Goal: Communication & Community: Answer question/provide support

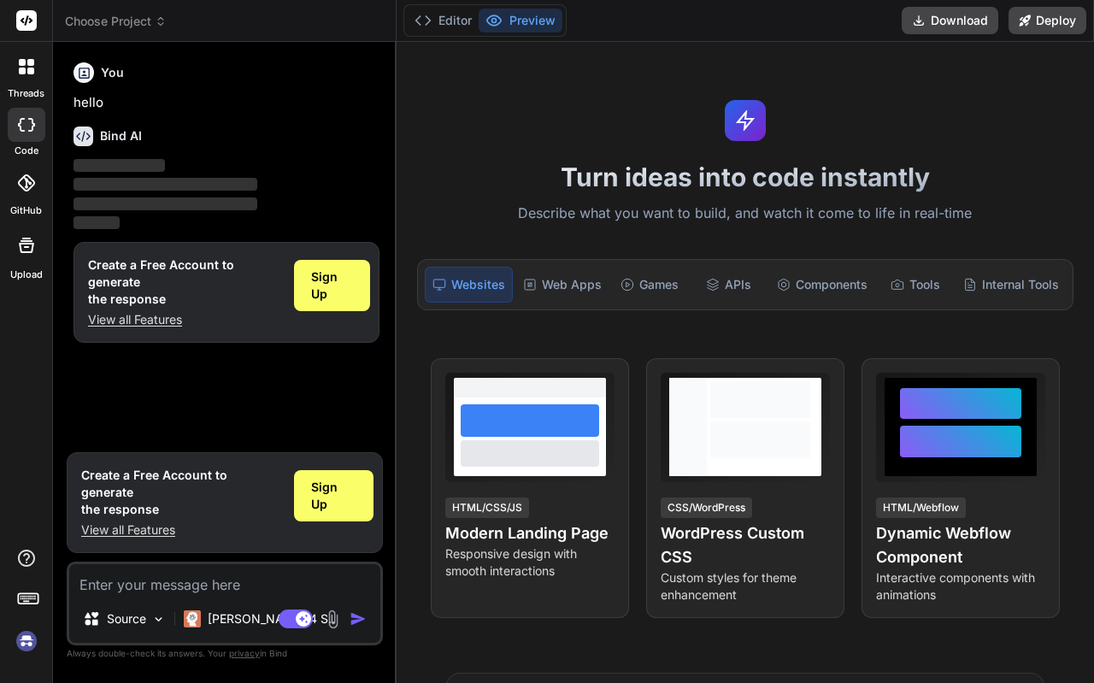
type textarea "x"
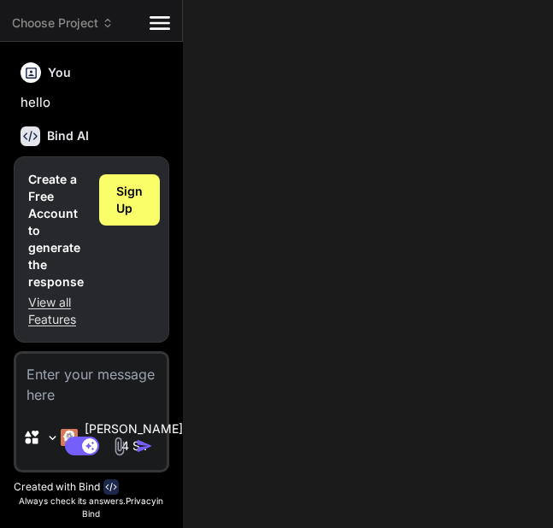
paste textarea "As a child and young adult, the most influential figures in shaping my moral co…"
type textarea "As a child and young adult, the most influential figures in shaping my moral co…"
type textarea "x"
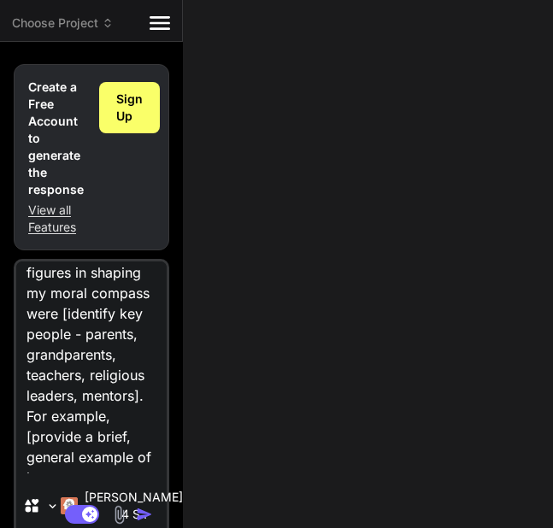
scroll to position [291, 0]
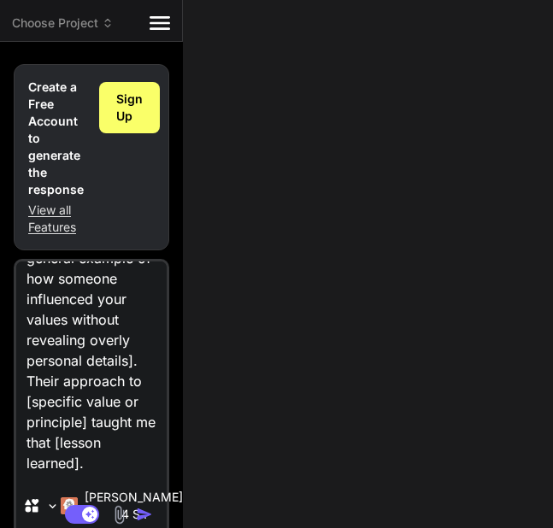
type textarea "As a child and young adult, the most influential figures in shaping my moral co…"
type textarea "x"
type textarea "As a child and young adult, the most influential figures in shaping my moral co…"
type textarea "x"
type textarea "As a child and young adult, the most influential figures in shaping my moral co…"
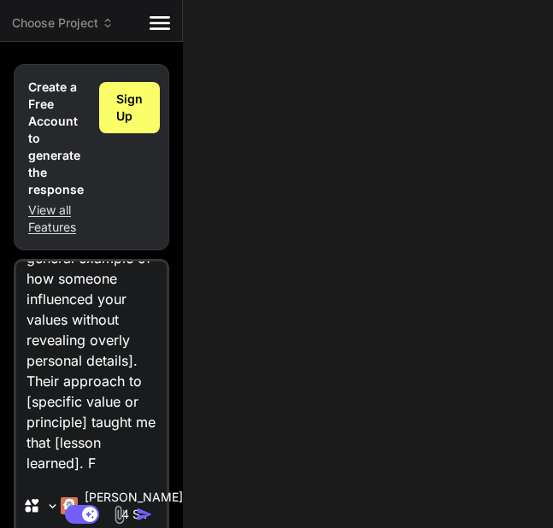
type textarea "x"
type textarea "As a child and young adult, the most influential figures in shaping my moral co…"
type textarea "x"
type textarea "As a child and young adult, the most influential figures in shaping my moral co…"
type textarea "x"
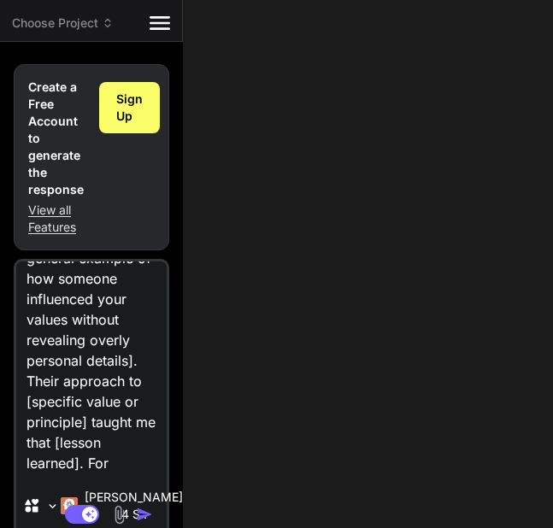
type textarea "As a child and young adult, the most influential figures in shaping my moral co…"
type textarea "x"
type textarea "As a child and young adult, the most influential figures in shaping my moral co…"
type textarea "x"
type textarea "As a child and young adult, the most influential figures in shaping my moral co…"
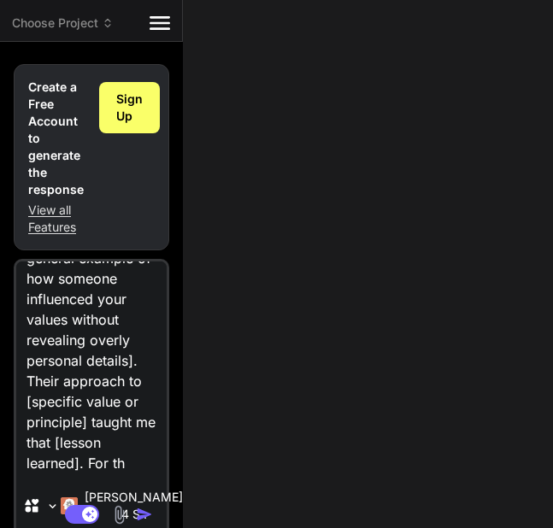
type textarea "x"
type textarea "As a child and young adult, the most influential figures in shaping my moral co…"
type textarea "x"
type textarea "As a child and young adult, the most influential figures in shaping my moral co…"
type textarea "x"
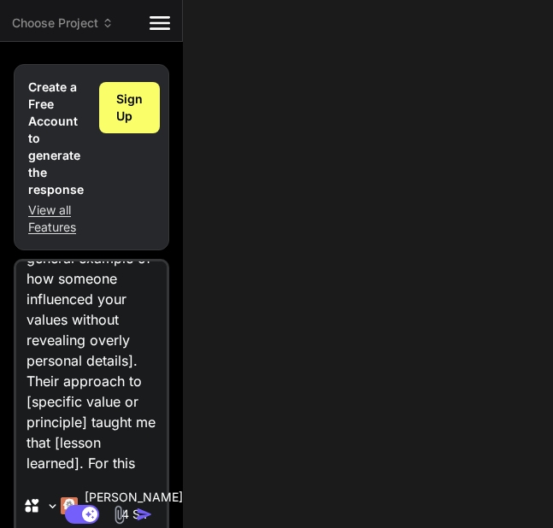
type textarea "As a child and young adult, the most influential figures in shaping my moral co…"
type textarea "x"
type textarea "As a child and young adult, the most influential figures in shaping my moral co…"
type textarea "x"
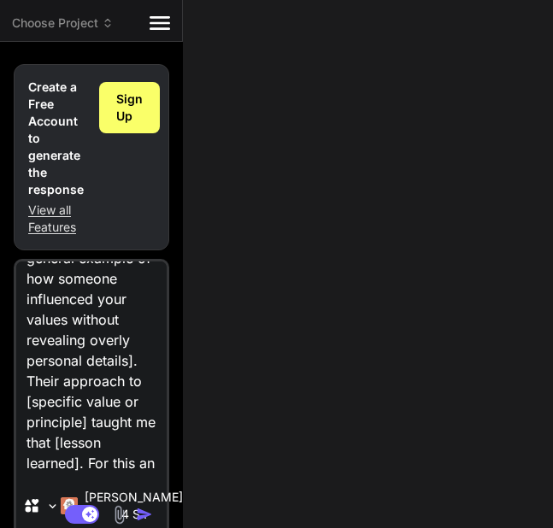
type textarea "As a child and young adult, the most influential figures in shaping my moral co…"
type textarea "x"
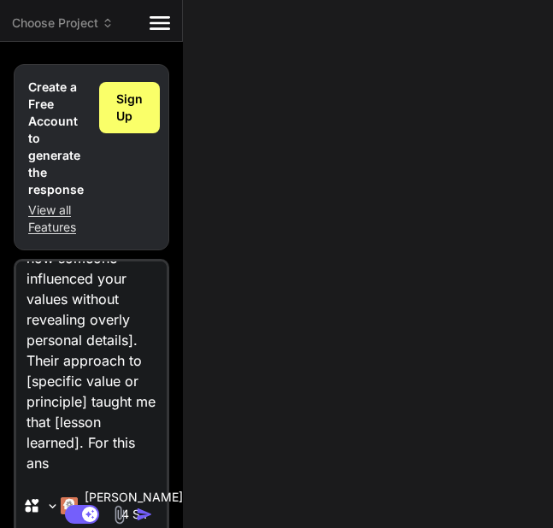
type textarea "As a child and young adult, the most influential figures in shaping my moral co…"
type textarea "x"
type textarea "As a child and young adult, the most influential figures in shaping my moral co…"
type textarea "x"
type textarea "As a child and young adult, the most influential figures in shaping my moral co…"
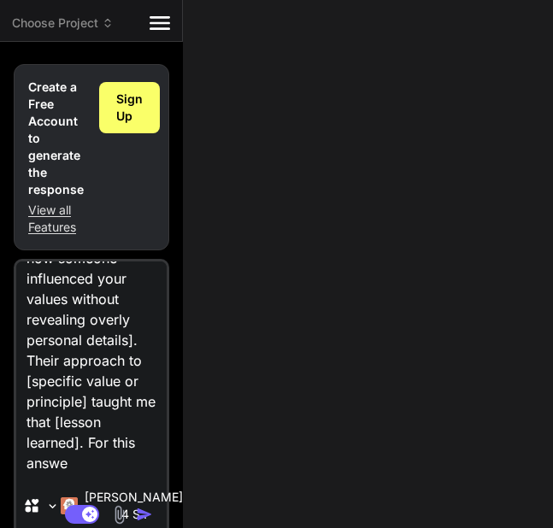
type textarea "x"
type textarea "As a child and young adult, the most influential figures in shaping my moral co…"
type textarea "x"
type textarea "As a child and young adult, the most influential figures in shaping my moral co…"
type textarea "x"
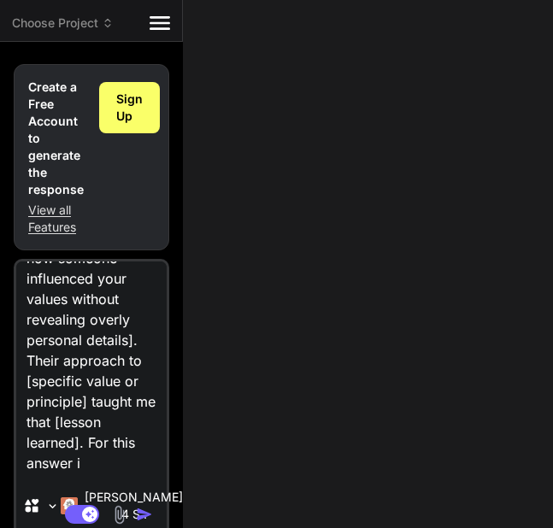
type textarea "As a child and young adult, the most influential figures in shaping my moral co…"
type textarea "x"
type textarea "As a child and young adult, the most influential figures in shaping my moral co…"
type textarea "x"
type textarea "As a child and young adult, the most influential figures in shaping my moral co…"
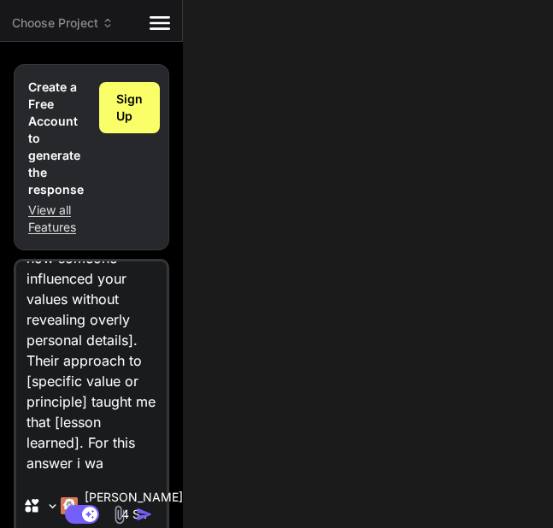
type textarea "x"
type textarea "As a child and young adult, the most influential figures in shaping my moral co…"
type textarea "x"
type textarea "As a child and young adult, the most influential figures in shaping my moral co…"
type textarea "x"
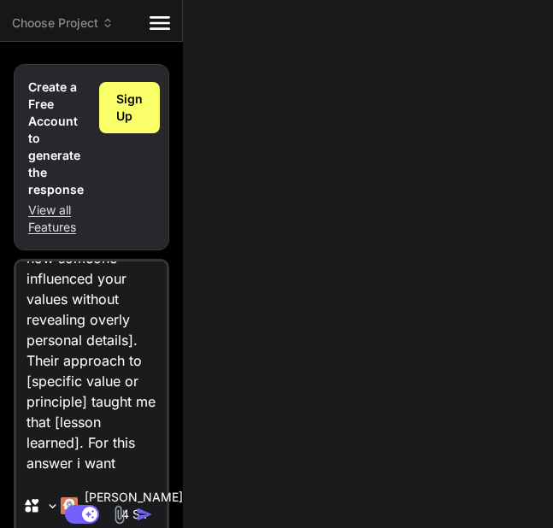
type textarea "As a child and young adult, the most influential figures in shaping my moral co…"
type textarea "x"
type textarea "As a child and young adult, the most influential figures in shaping my moral co…"
type textarea "x"
type textarea "As a child and young adult, the most influential figures in shaping my moral co…"
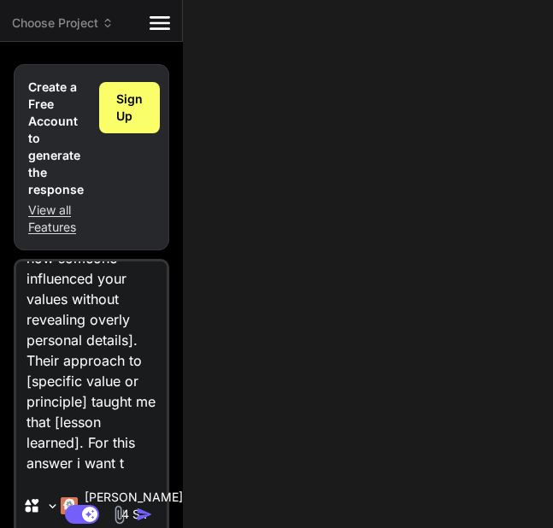
type textarea "x"
type textarea "As a child and young adult, the most influential figures in shaping my moral co…"
type textarea "x"
type textarea "As a child and young adult, the most influential figures in shaping my moral co…"
type textarea "x"
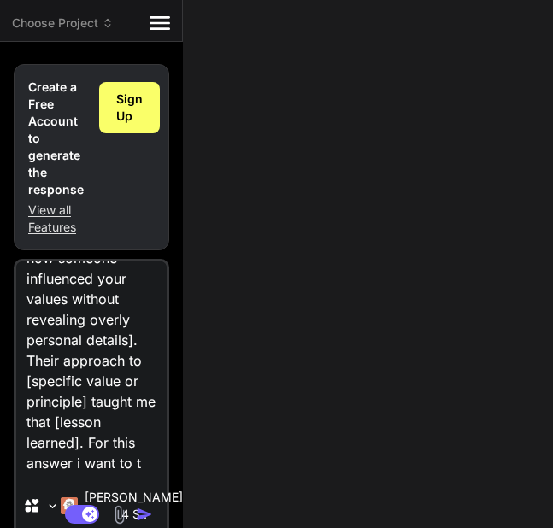
type textarea "As a child and young adult, the most influential figures in shaping my moral co…"
type textarea "x"
type textarea "As a child and young adult, the most influential figures in shaping my moral co…"
type textarea "x"
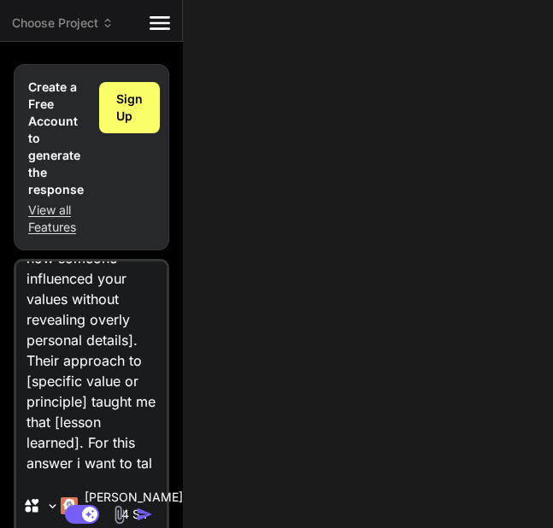
type textarea "As a child and young adult, the most influential figures in shaping my moral co…"
type textarea "x"
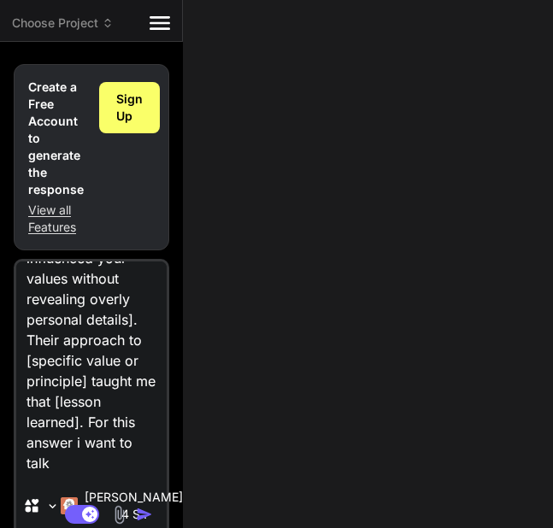
type textarea "As a child and young adult, the most influential figures in shaping my moral co…"
type textarea "x"
type textarea "As a child and young adult, the most influential figures in shaping my moral co…"
type textarea "x"
type textarea "As a child and young adult, the most influential figures in shaping my moral co…"
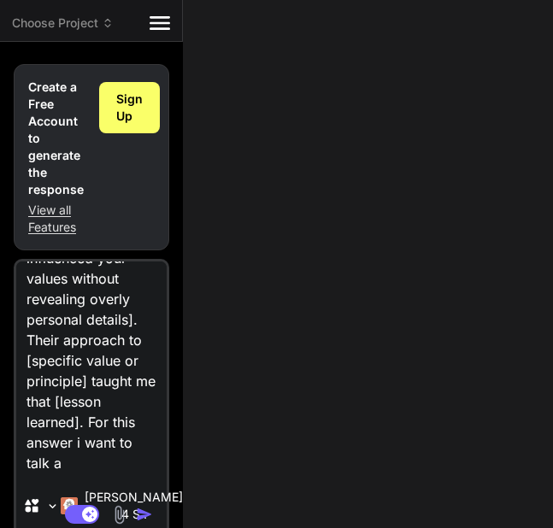
type textarea "x"
type textarea "As a child and young adult, the most influential figures in shaping my moral co…"
type textarea "x"
type textarea "As a child and young adult, the most influential figures in shaping my moral co…"
type textarea "x"
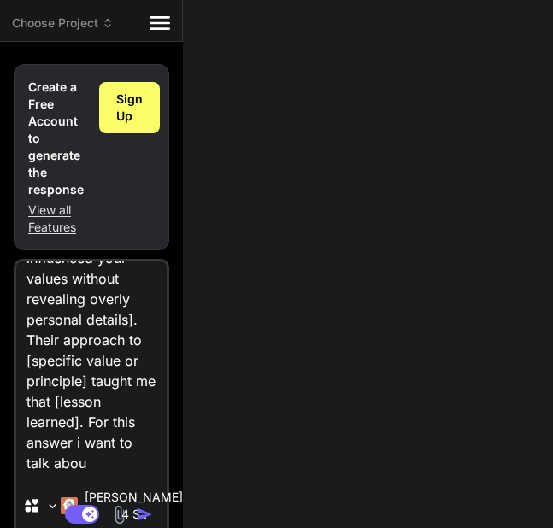
type textarea "As a child and young adult, the most influential figures in shaping my moral co…"
type textarea "x"
type textarea "As a child and young adult, the most influential figures in shaping my moral co…"
type textarea "x"
type textarea "As a child and young adult, the most influential figures in shaping my moral co…"
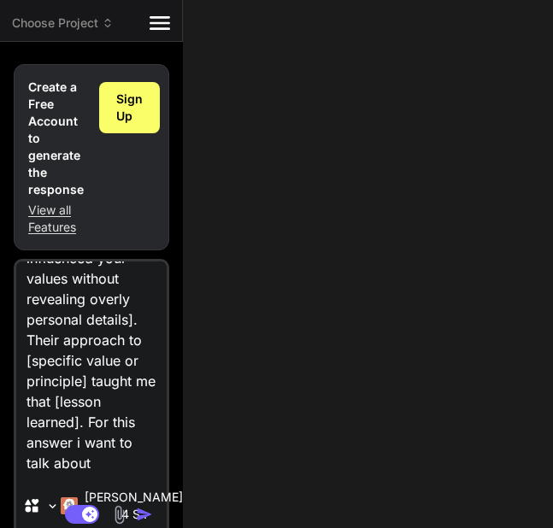
type textarea "x"
type textarea "As a child and young adult, the most influential figures in shaping my moral co…"
type textarea "x"
type textarea "As a child and young adult, the most influential figures in shaping my moral co…"
type textarea "x"
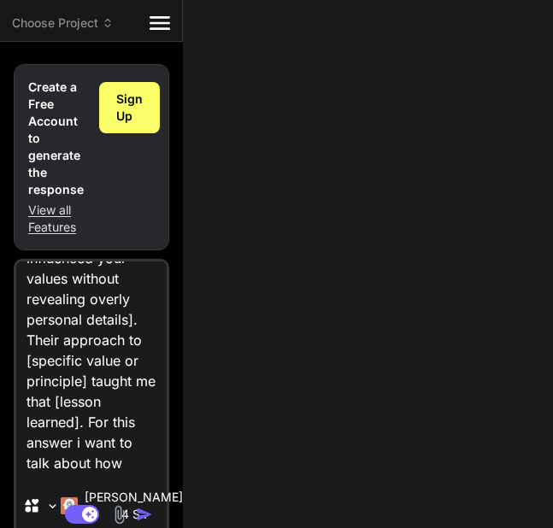
type textarea "As a child and young adult, the most influential figures in shaping my moral co…"
type textarea "x"
type textarea "As a child and young adult, the most influential figures in shaping my moral co…"
type textarea "x"
type textarea "As a child and young adult, the most influential figures in shaping my moral co…"
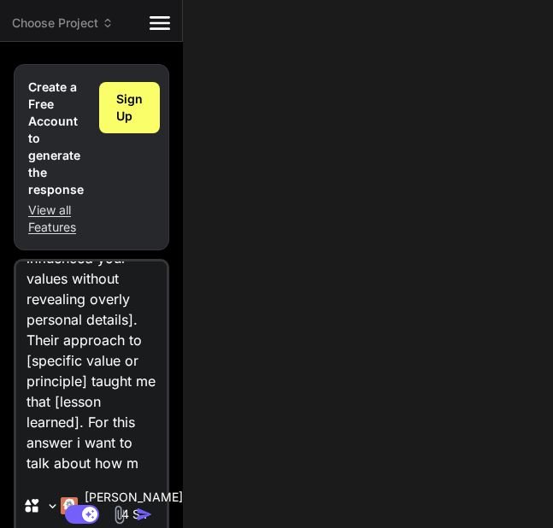
type textarea "x"
type textarea "As a child and young adult, the most influential figures in shaping my moral co…"
type textarea "x"
type textarea "As a child and young adult, the most influential figures in shaping my moral co…"
type textarea "x"
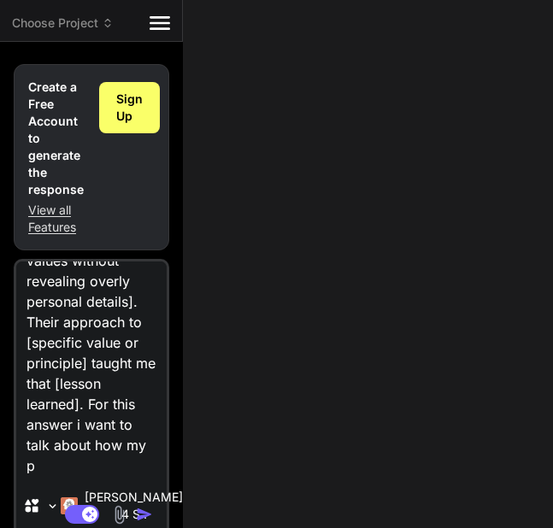
type textarea "As a child and young adult, the most influential figures in shaping my moral co…"
type textarea "x"
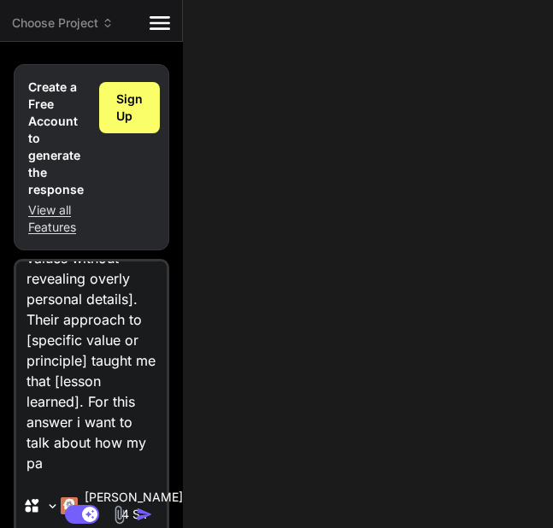
type textarea "As a child and young adult, the most influential figures in shaping my moral co…"
type textarea "x"
type textarea "As a child and young adult, the most influential figures in shaping my moral co…"
type textarea "x"
type textarea "As a child and young adult, the most influential figures in shaping my moral co…"
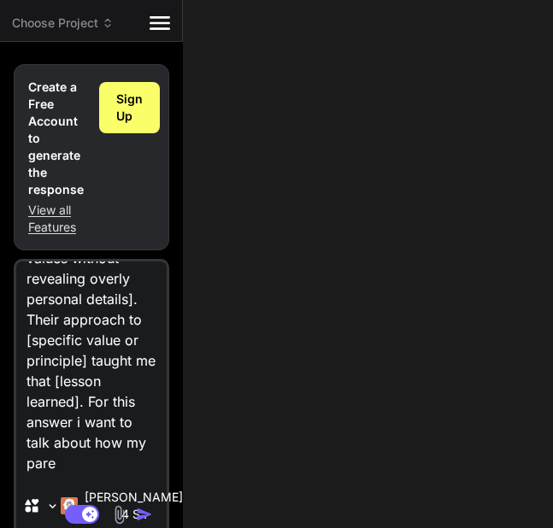
type textarea "x"
type textarea "As a child and young adult, the most influential figures in shaping my moral co…"
type textarea "x"
type textarea "As a child and young adult, the most influential figures in shaping my moral co…"
type textarea "x"
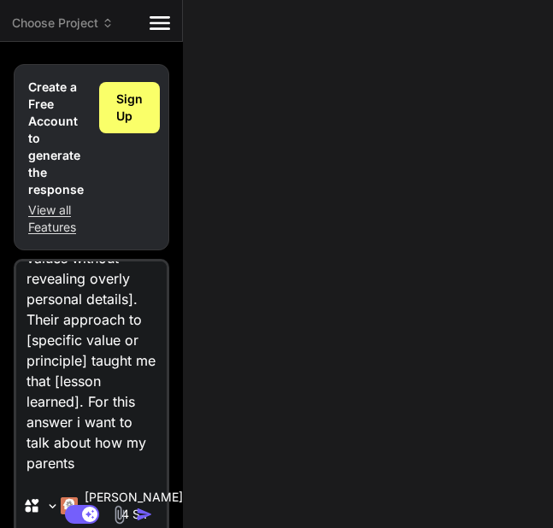
type textarea "As a child and young adult, the most influential figures in shaping my moral co…"
type textarea "x"
type textarea "As a child and young adult, the most influential figures in shaping my moral co…"
type textarea "x"
type textarea "As a child and young adult, the most influential figures in shaping my moral co…"
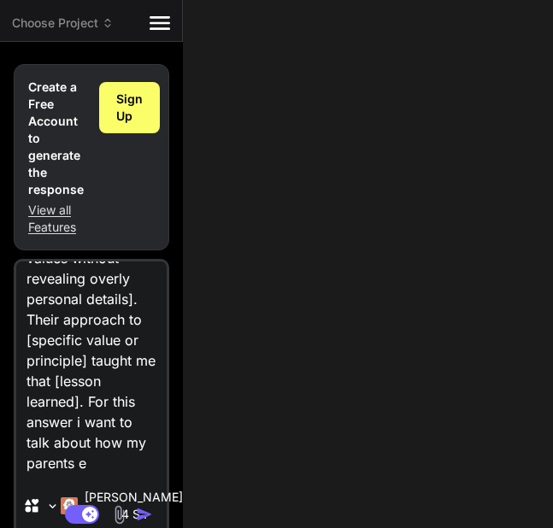
type textarea "x"
type textarea "As a child and young adult, the most influential figures in shaping my moral co…"
type textarea "x"
type textarea "As a child and young adult, the most influential figures in shaping my moral co…"
type textarea "x"
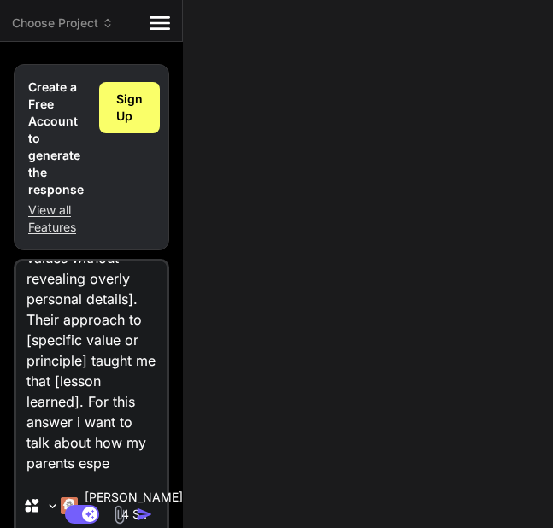
type textarea "As a child and young adult, the most influential figures in shaping my moral co…"
type textarea "x"
type textarea "As a child and young adult, the most influential figures in shaping my moral co…"
type textarea "x"
type textarea "As a child and young adult, the most influential figures in shaping my moral co…"
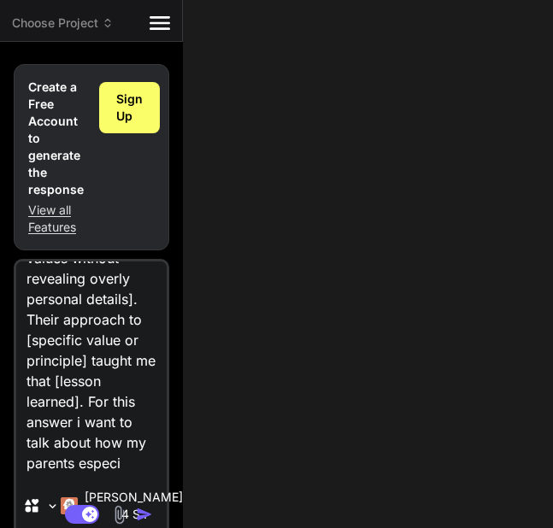
type textarea "x"
type textarea "As a child and young adult, the most influential figures in shaping my moral co…"
type textarea "x"
type textarea "As a child and young adult, the most influential figures in shaping my moral co…"
type textarea "x"
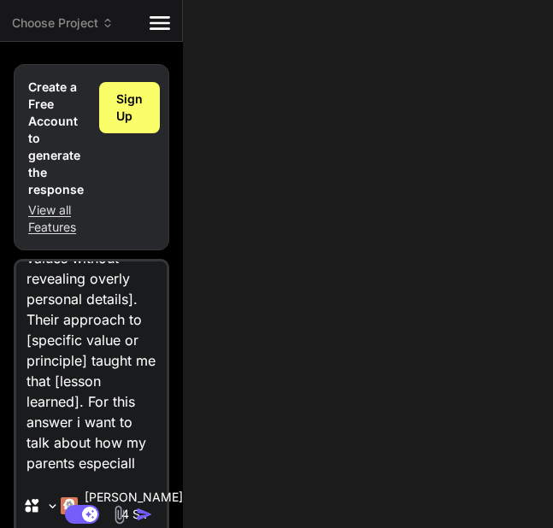
type textarea "As a child and young adult, the most influential figures in shaping my moral co…"
type textarea "x"
type textarea "As a child and young adult, the most influential figures in shaping my moral co…"
type textarea "x"
type textarea "As a child and young adult, the most influential figures in shaping my moral co…"
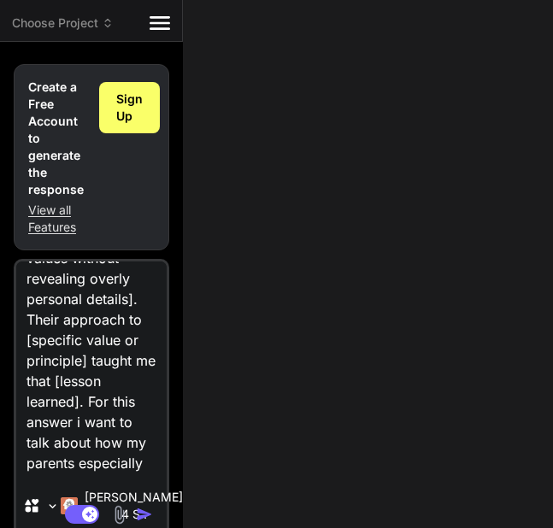
type textarea "x"
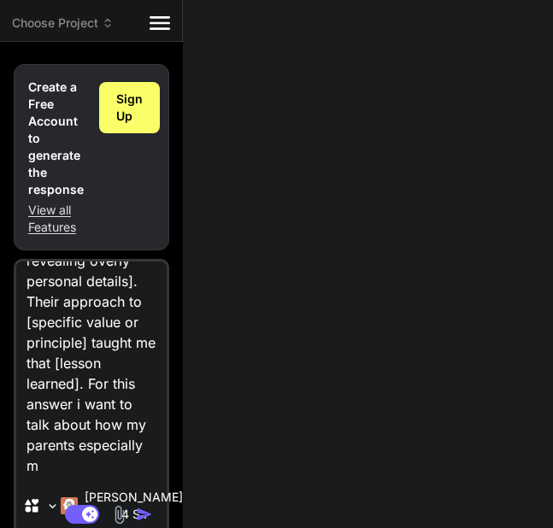
scroll to position [370, 0]
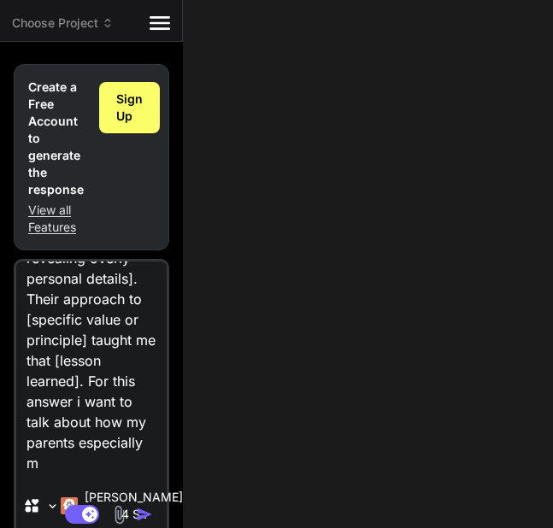
type textarea "As a child and young adult, the most influential figures in shaping my moral co…"
type textarea "x"
type textarea "As a child and young adult, the most influential figures in shaping my moral co…"
type textarea "x"
type textarea "As a child and young adult, the most influential figures in shaping my moral co…"
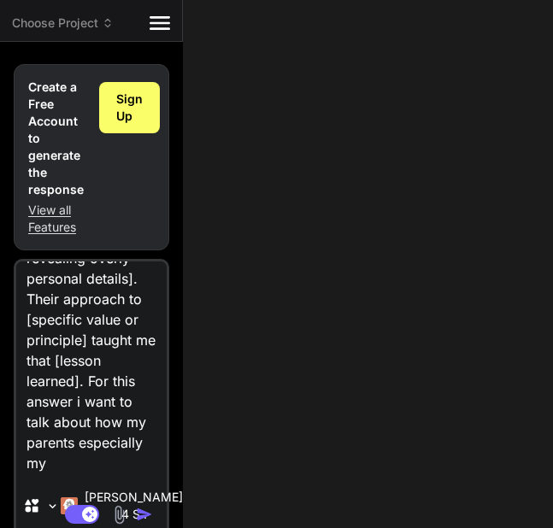
type textarea "x"
type textarea "As a child and young adult, the most influential figures in shaping my moral co…"
type textarea "x"
type textarea "As a child and young adult, the most influential figures in shaping my moral co…"
type textarea "x"
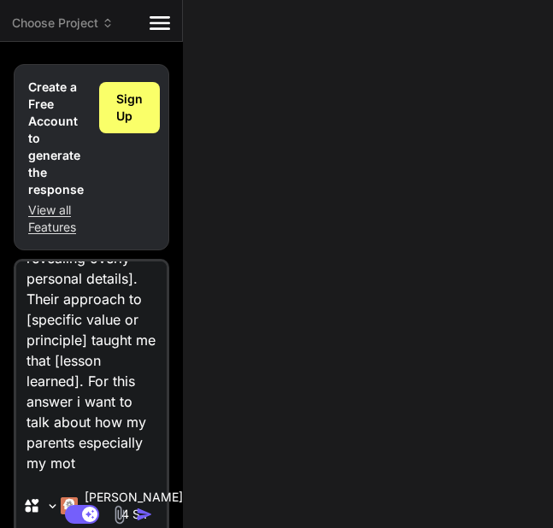
type textarea "As a child and young adult, the most influential figures in shaping my moral co…"
type textarea "x"
type textarea "As a child and young adult, the most influential figures in shaping my moral co…"
type textarea "x"
type textarea "As a child and young adult, the most influential figures in shaping my moral co…"
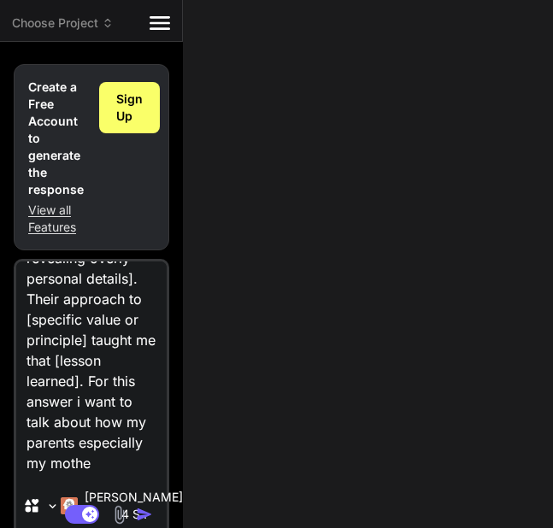
type textarea "x"
type textarea "As a child and young adult, the most influential figures in shaping my moral co…"
type textarea "x"
type textarea "As a child and young adult, the most influential figures in shaping my moral co…"
type textarea "x"
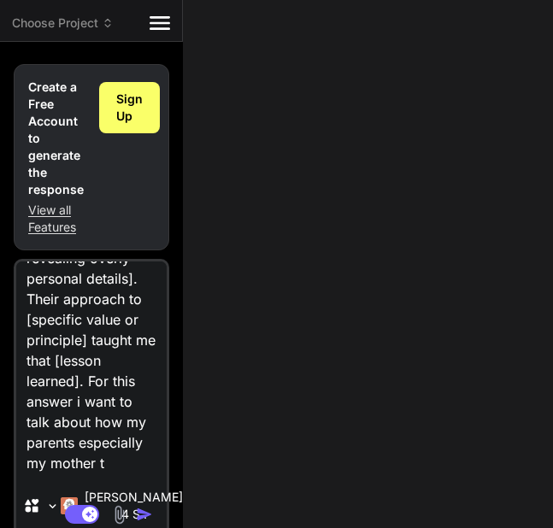
type textarea "As a child and young adult, the most influential figures in shaping my moral co…"
type textarea "x"
type textarea "As a child and young adult, the most influential figures in shaping my moral co…"
type textarea "x"
type textarea "As a child and young adult, the most influential figures in shaping my moral co…"
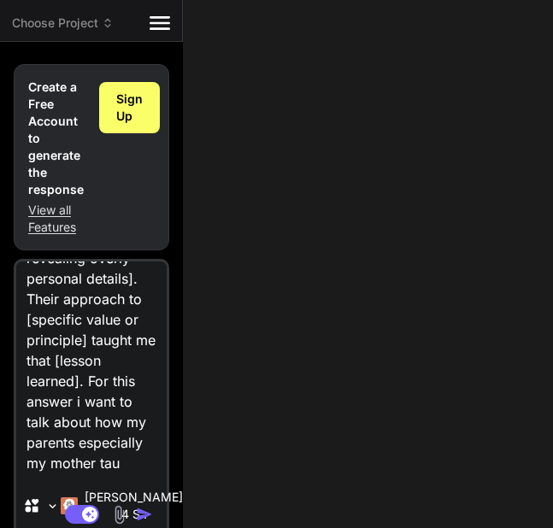
type textarea "x"
type textarea "As a child and young adult, the most influential figures in shaping my moral co…"
type textarea "x"
type textarea "As a child and young adult, the most influential figures in shaping my moral co…"
type textarea "x"
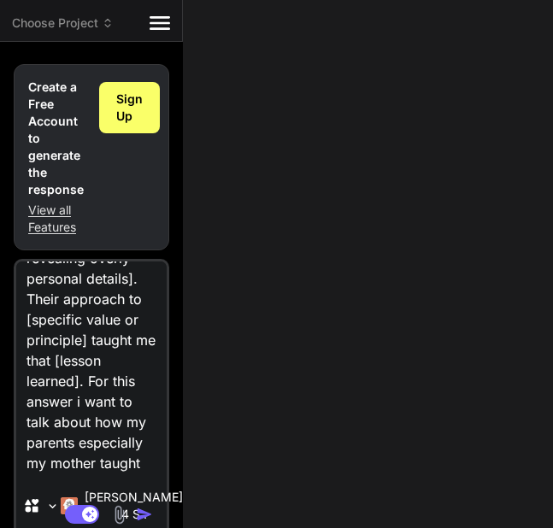
type textarea "As a child and young adult, the most influential figures in shaping my moral co…"
type textarea "x"
type textarea "As a child and young adult, the most influential figures in shaping my moral co…"
type textarea "x"
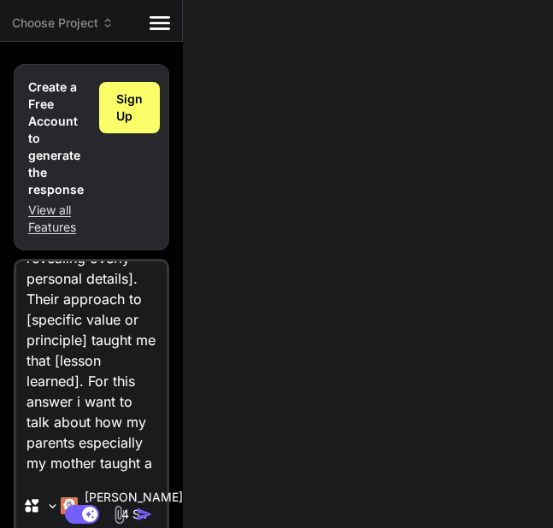
type textarea "As a child and young adult, the most influential figures in shaping my moral co…"
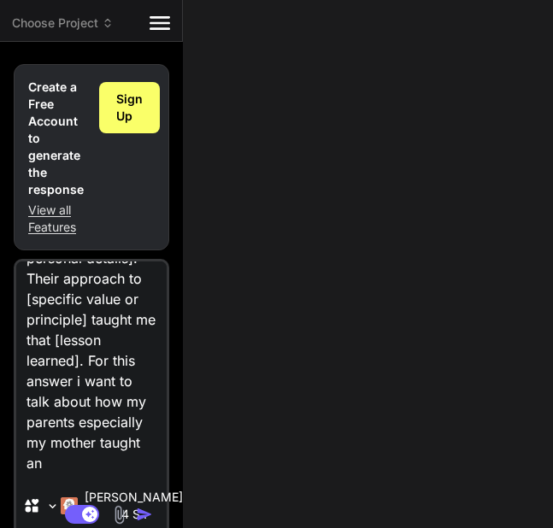
type textarea "x"
type textarea "As a child and young adult, the most influential figures in shaping my moral co…"
type textarea "x"
type textarea "As a child and young adult, the most influential figures in shaping my moral co…"
type textarea "x"
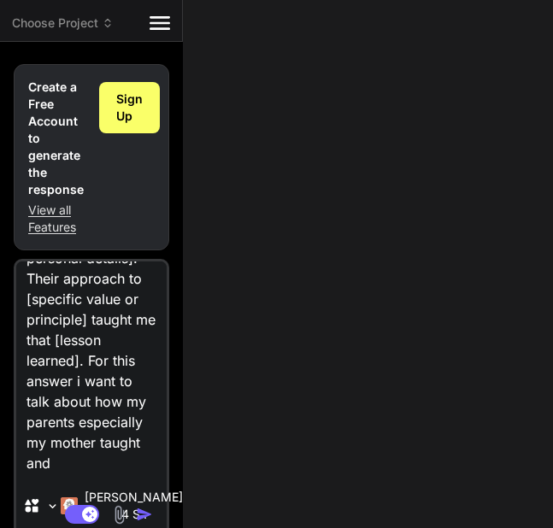
type textarea "As a child and young adult, the most influential figures in shaping my moral co…"
type textarea "x"
type textarea "As a child and young adult, the most influential figures in shaping my moral co…"
type textarea "x"
type textarea "As a child and young adult, the most influential figures in shaping my moral co…"
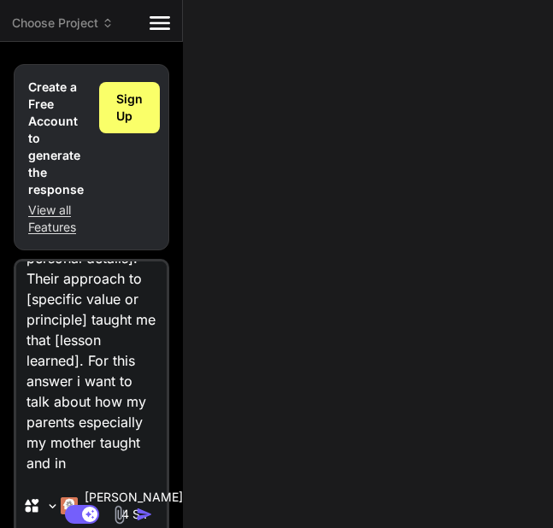
type textarea "x"
type textarea "As a child and young adult, the most influential figures in shaping my moral co…"
type textarea "x"
type textarea "As a child and young adult, the most influential figures in shaping my moral co…"
type textarea "x"
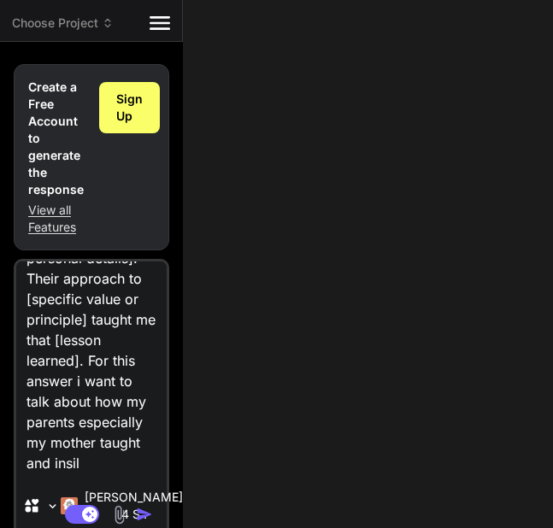
type textarea "As a child and young adult, the most influential figures in shaping my moral co…"
type textarea "x"
type textarea "As a child and young adult, the most influential figures in shaping my moral co…"
type textarea "x"
type textarea "As a child and young adult, the most influential figures in shaping my moral co…"
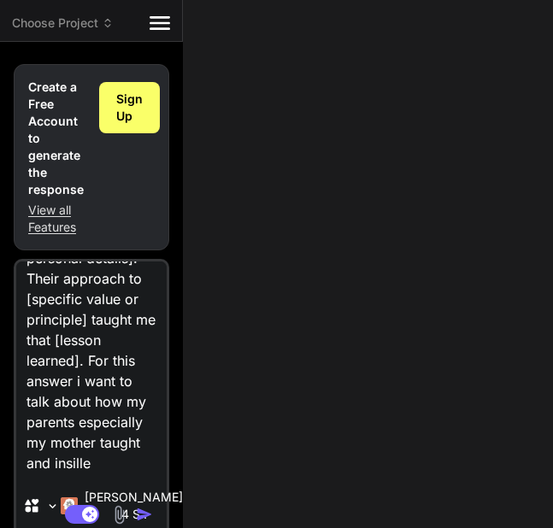
type textarea "x"
type textarea "As a child and young adult, the most influential figures in shaping my moral co…"
type textarea "x"
type textarea "As a child and young adult, the most influential figures in shaping my moral co…"
type textarea "x"
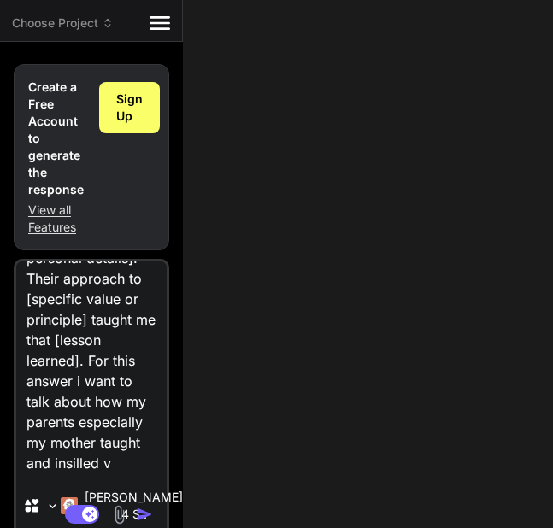
type textarea "As a child and young adult, the most influential figures in shaping my moral co…"
type textarea "x"
type textarea "As a child and young adult, the most influential figures in shaping my moral co…"
type textarea "x"
type textarea "As a child and young adult, the most influential figures in shaping my moral co…"
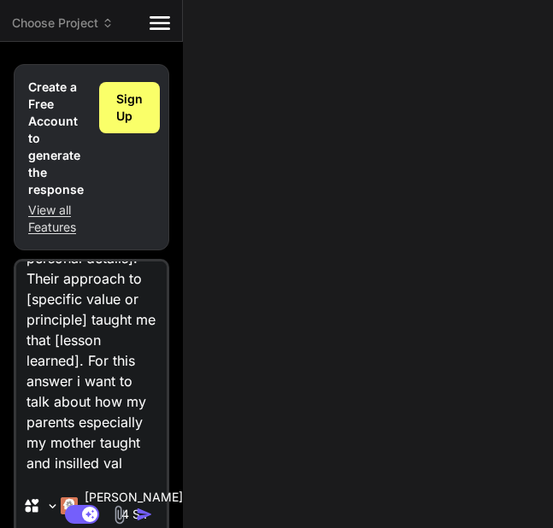
type textarea "x"
type textarea "As a child and young adult, the most influential figures in shaping my moral co…"
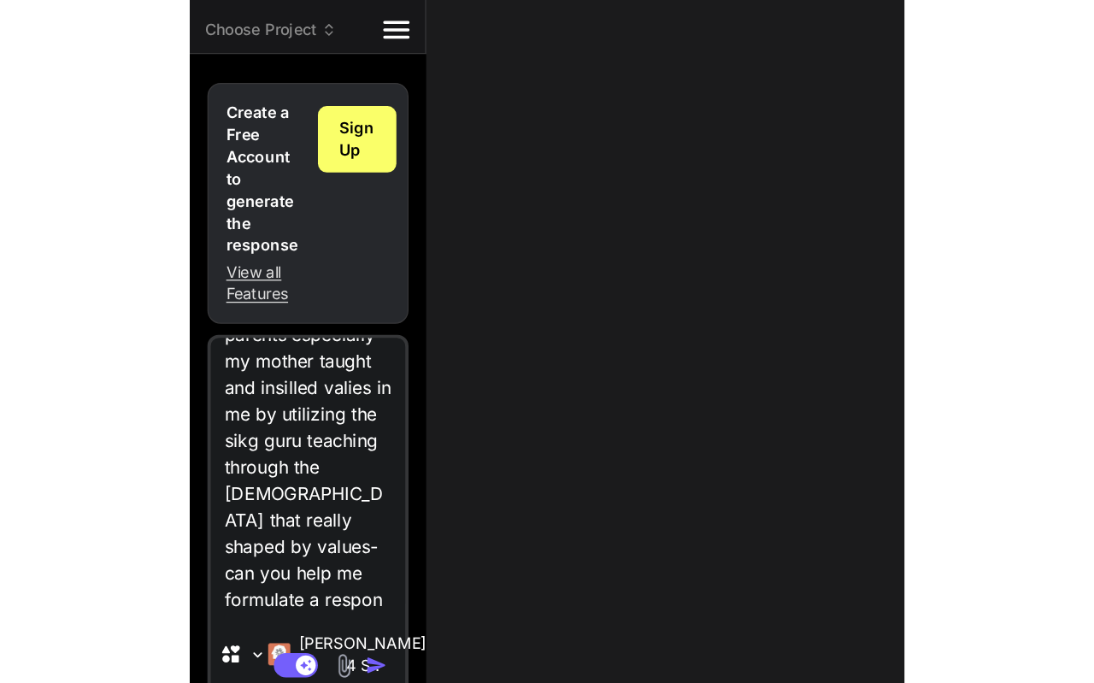
scroll to position [575, 0]
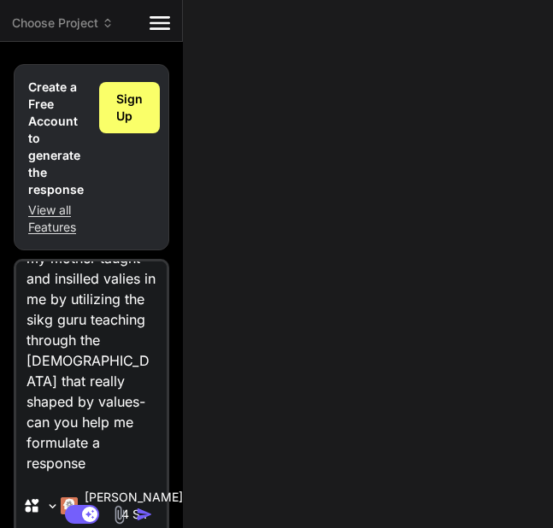
click at [150, 522] on img "button" at bounding box center [144, 514] width 17 height 17
click at [147, 516] on img "button" at bounding box center [144, 514] width 17 height 17
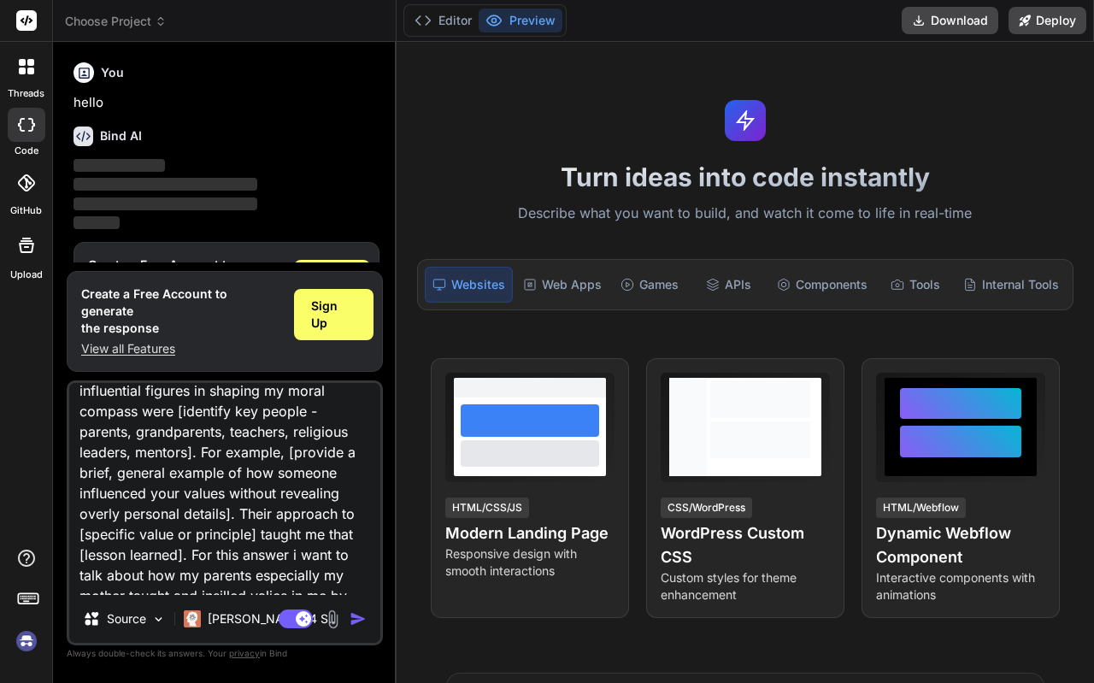
scroll to position [0, 0]
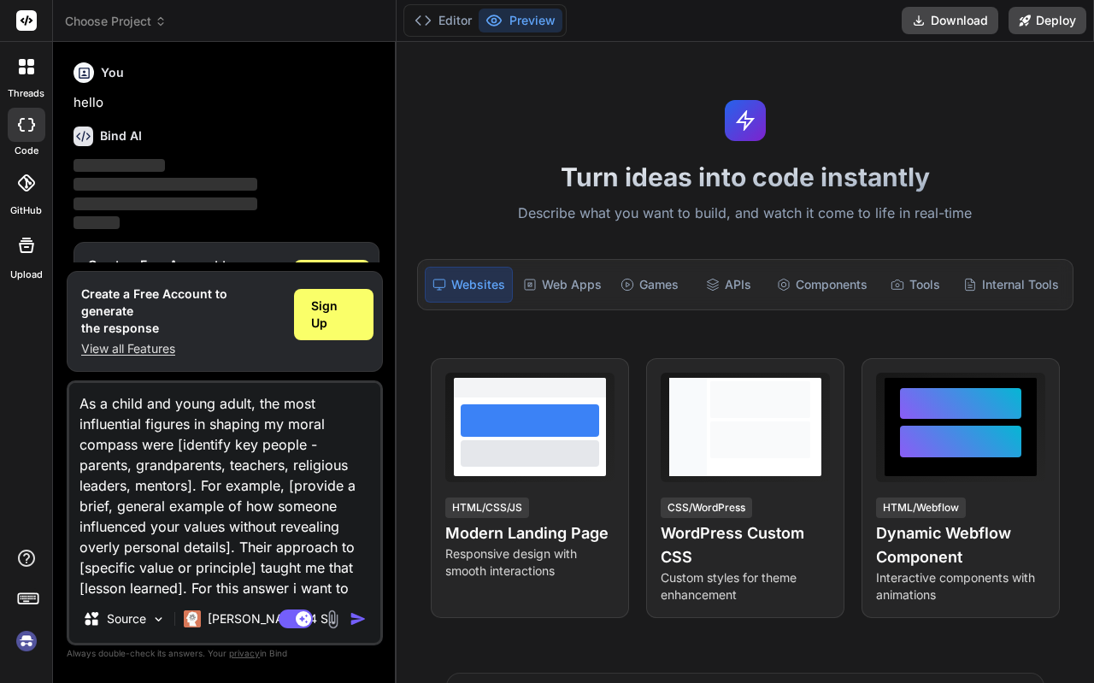
drag, startPoint x: 153, startPoint y: 584, endPoint x: 70, endPoint y: 336, distance: 261.4
click at [70, 336] on div "You hello Bind AI ‌ ‌ ‌ ‌ Create a Free Account to generate the response View a…" at bounding box center [225, 369] width 316 height 627
click at [354, 624] on img "button" at bounding box center [358, 618] width 17 height 17
click at [351, 335] on div "Sign Up" at bounding box center [334, 314] width 80 height 51
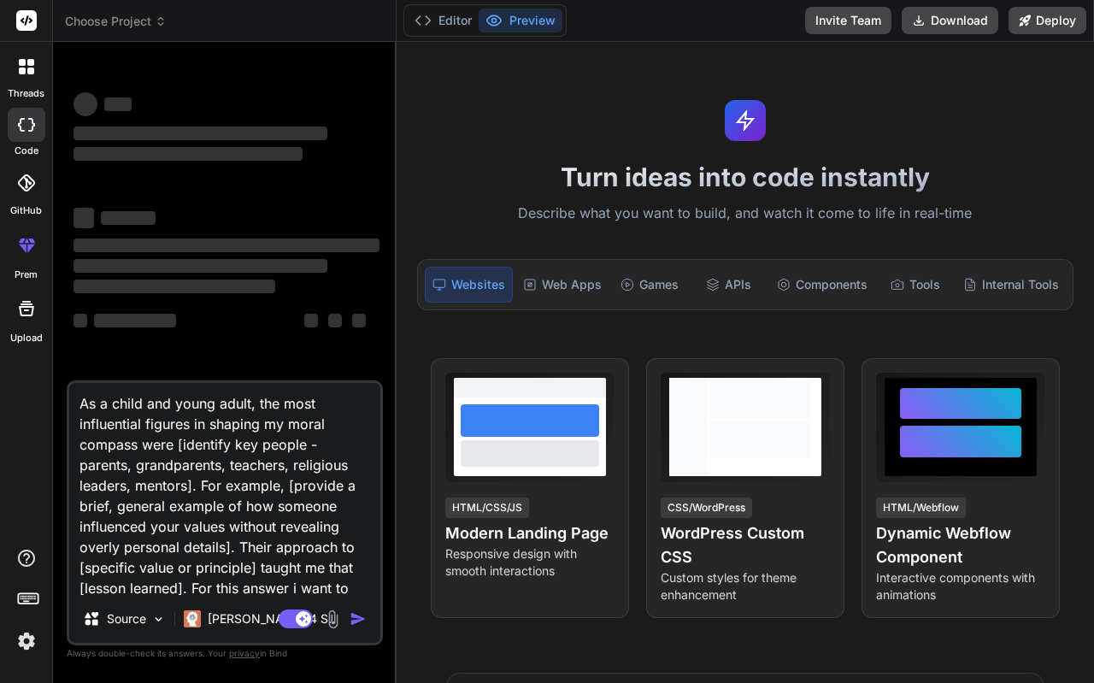
click at [346, 617] on div "Agent Mode. When this toggle is activated, AI automatically makes decisions, re…" at bounding box center [324, 619] width 98 height 21
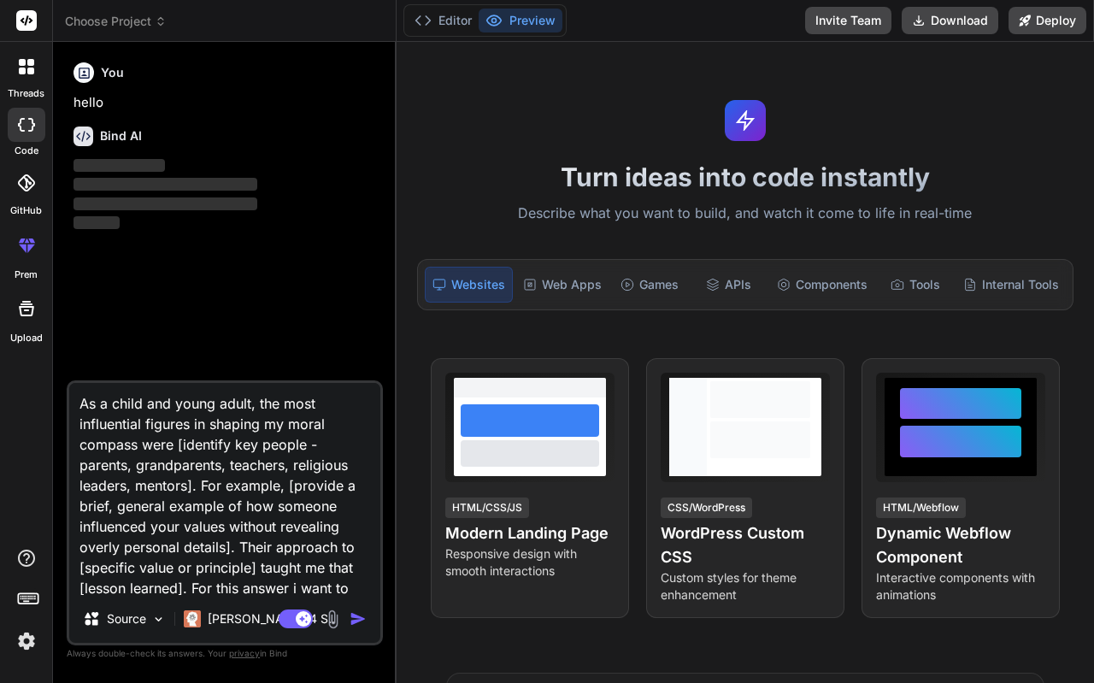
click at [352, 618] on img "button" at bounding box center [358, 618] width 17 height 17
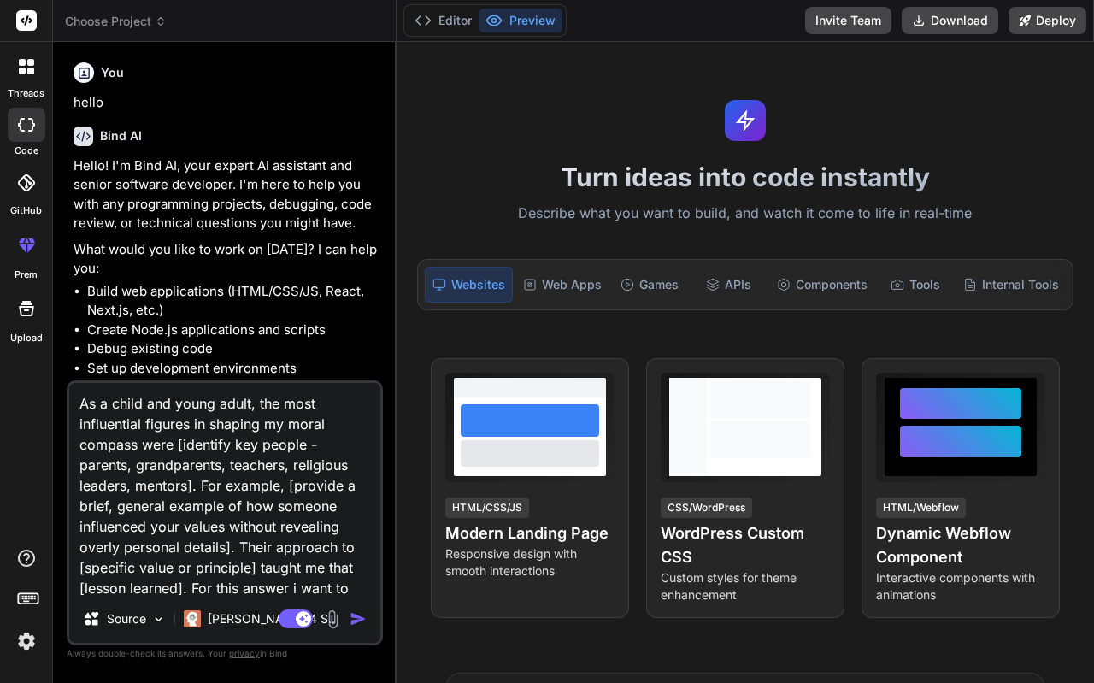
click at [353, 623] on img "button" at bounding box center [358, 618] width 17 height 17
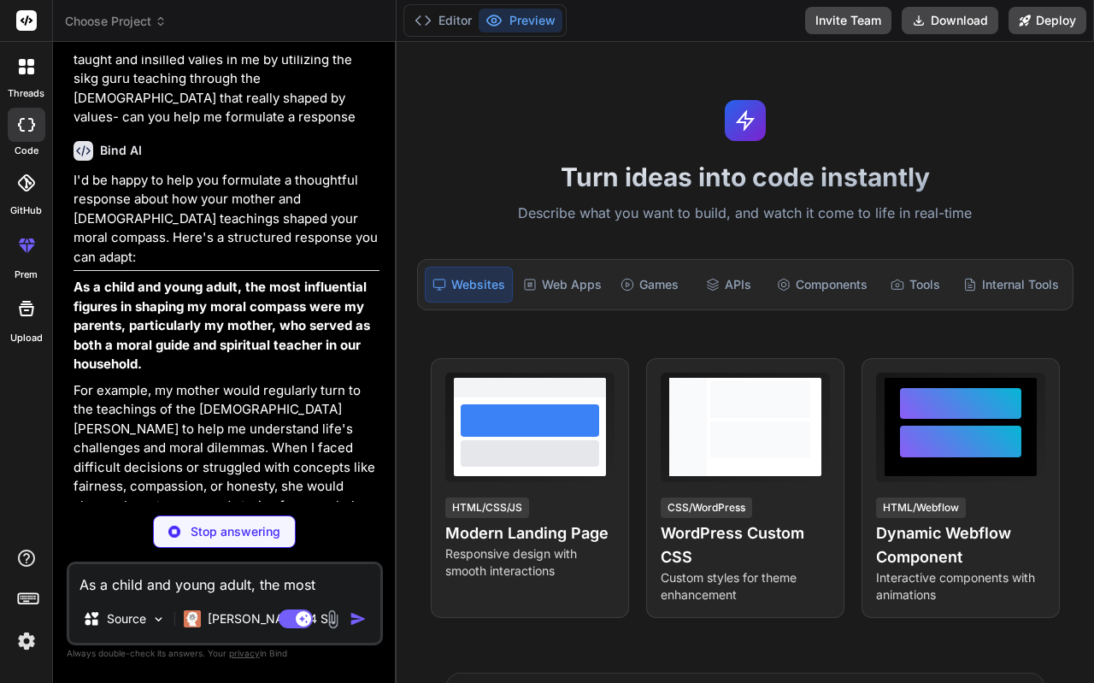
scroll to position [699, 0]
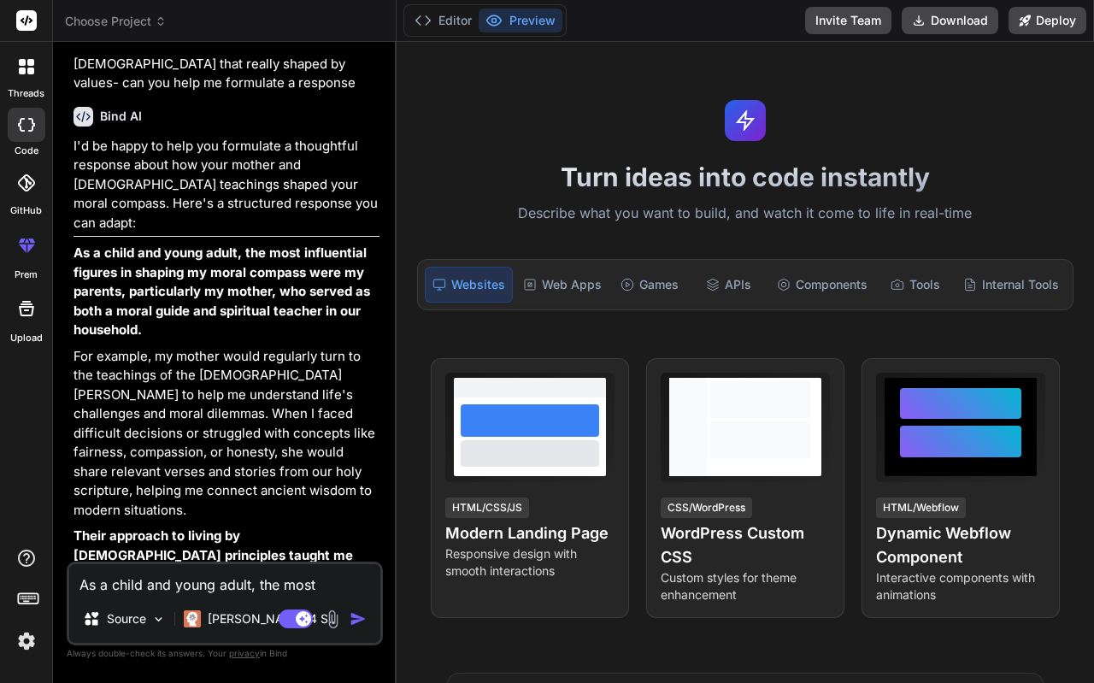
drag, startPoint x: 78, startPoint y: 235, endPoint x: 98, endPoint y: 268, distance: 39.2
click at [98, 268] on strong "As a child and young adult, the most influential figures in shaping my moral co…" at bounding box center [224, 291] width 300 height 93
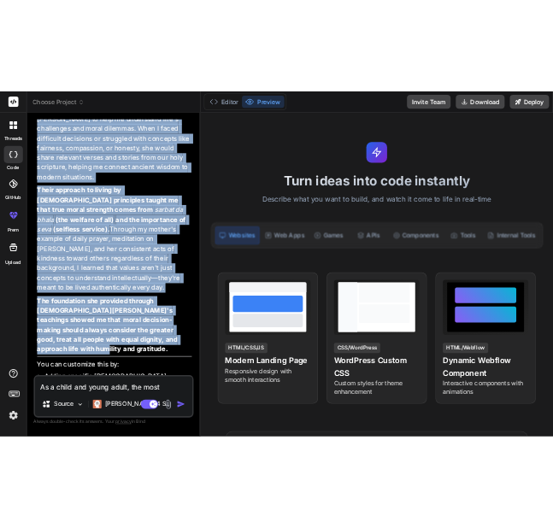
scroll to position [1040, 0]
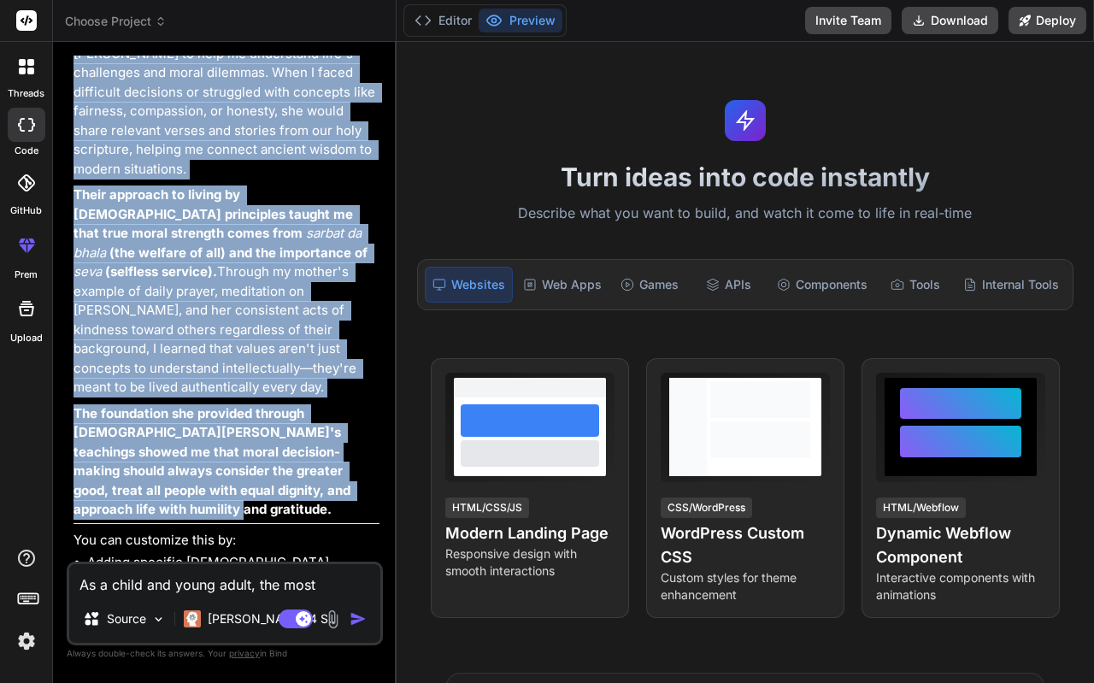
drag, startPoint x: 74, startPoint y: 233, endPoint x: 365, endPoint y: 432, distance: 351.9
click at [365, 432] on div "I'd be happy to help you formulate a thoughtful response about how your mother …" at bounding box center [227, 275] width 306 height 958
copy div "Lo i dolor sit ametc adipi, eli sedd eiusmodtemp incidid ut laboree do magna al…"
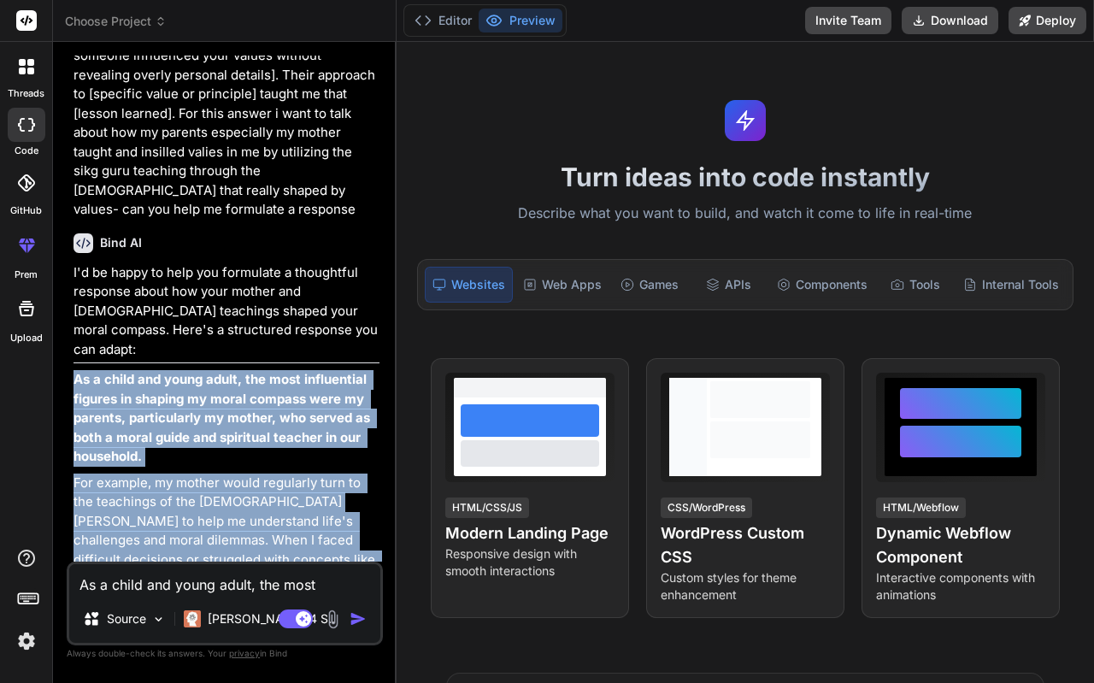
scroll to position [572, 0]
click at [221, 406] on p "As a child and young adult, the most influential figures in shaping my moral co…" at bounding box center [227, 418] width 306 height 97
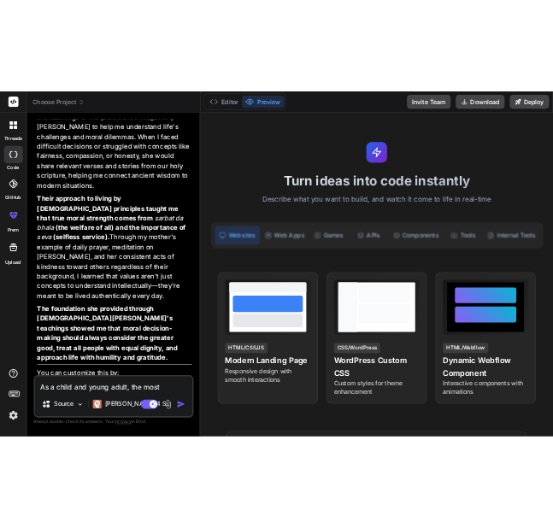
scroll to position [1137, 0]
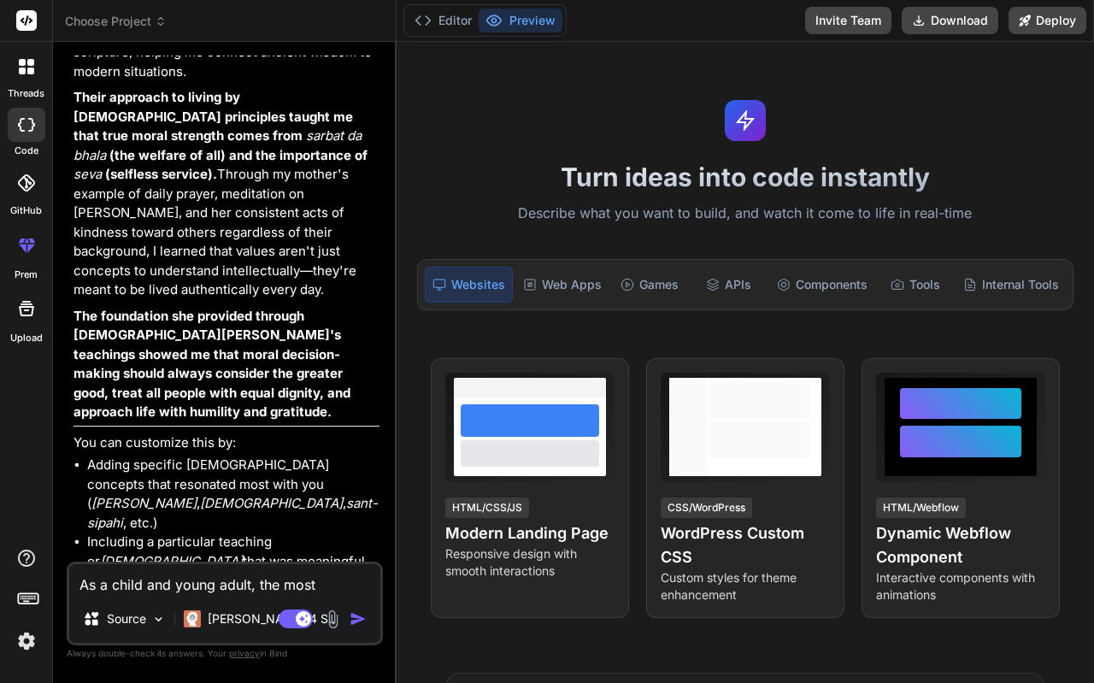
click at [521, 20] on button "Preview" at bounding box center [521, 21] width 84 height 24
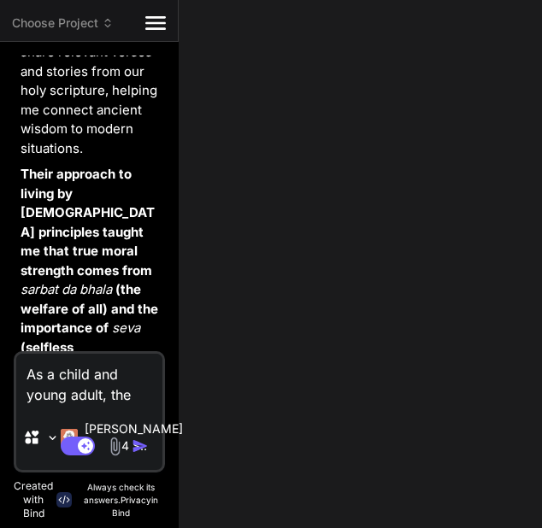
scroll to position [2176, 0]
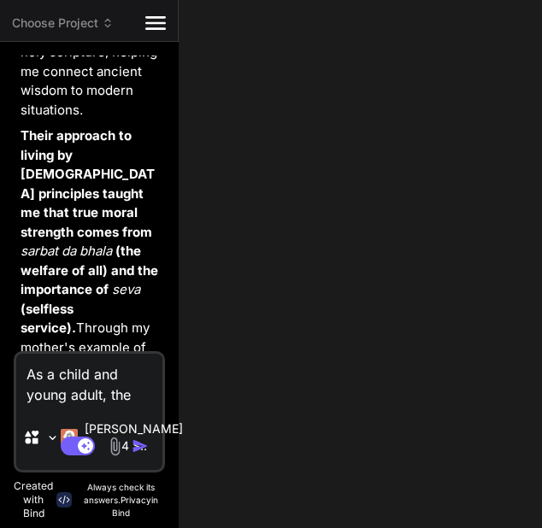
click at [108, 382] on textarea "As a child and young adult, the most influential figures in shaping my moral co…" at bounding box center [89, 379] width 146 height 51
paste textarea "I learned that values aren't just concepts to understand intellectually—they're…"
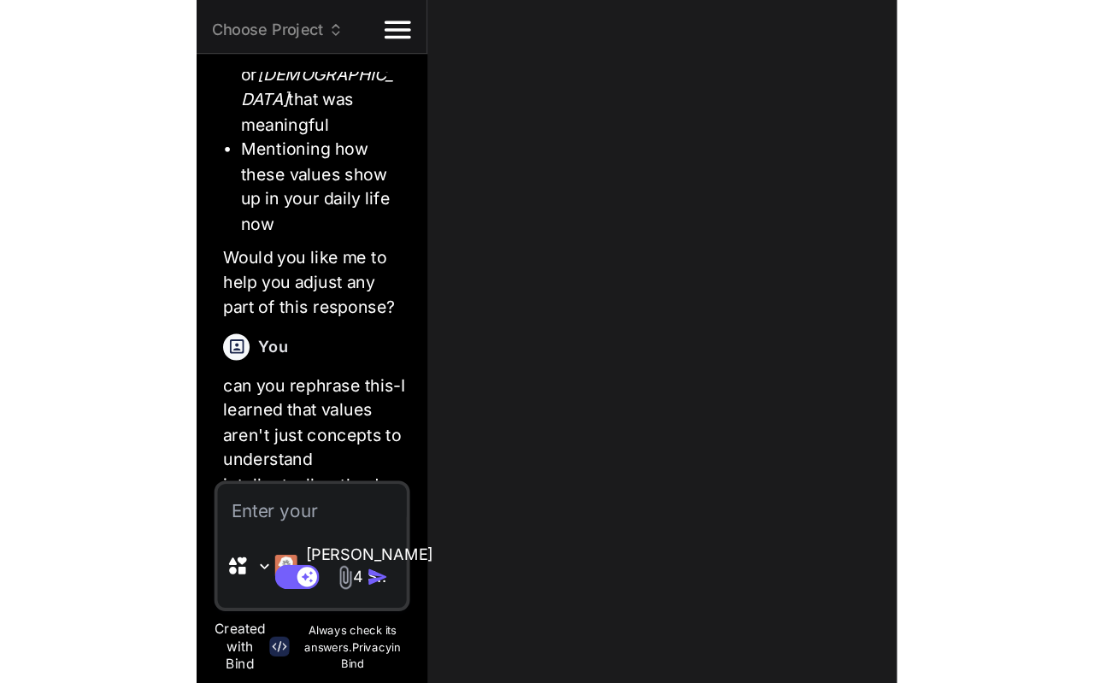
scroll to position [1353, 0]
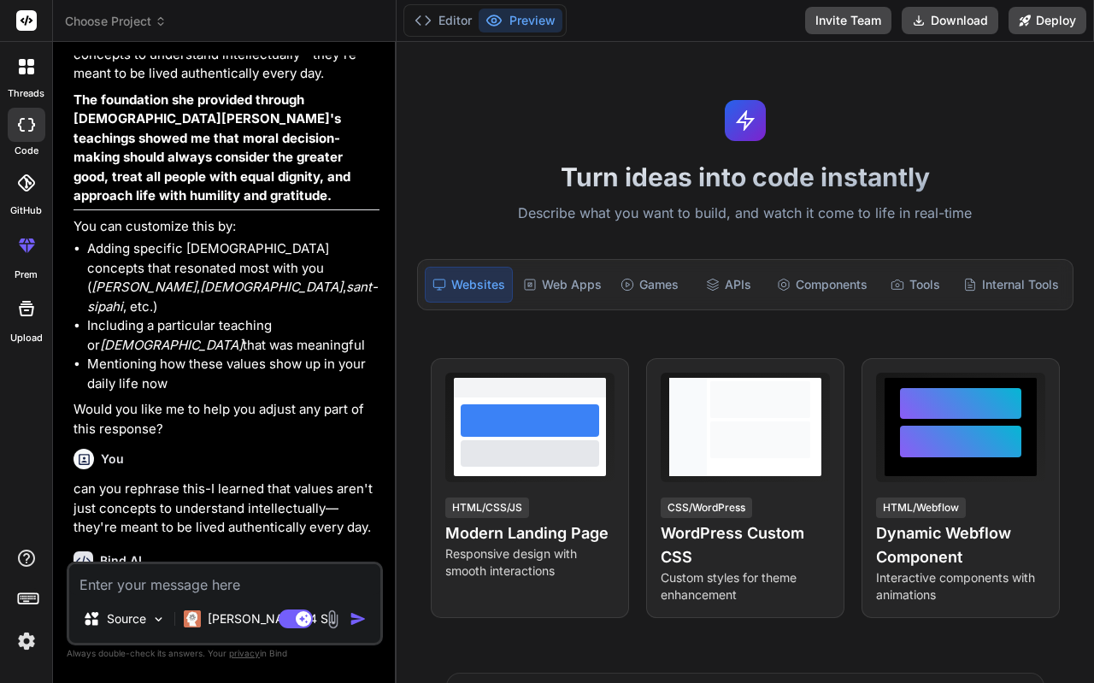
click at [394, 354] on div "Bind AI Web Search Created with Pixso. Code Generator You hello Bind AI Hello! …" at bounding box center [225, 362] width 344 height 640
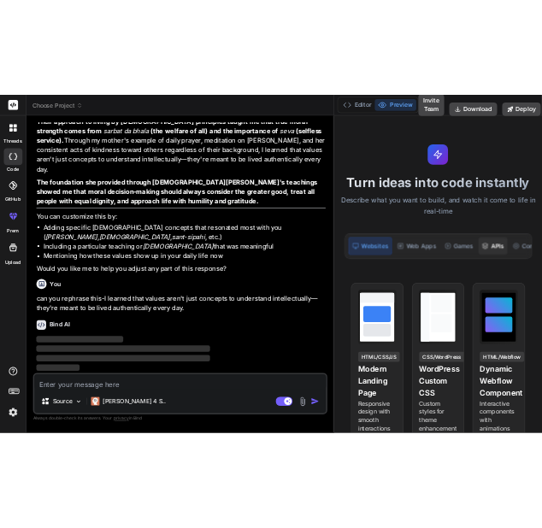
scroll to position [738, 0]
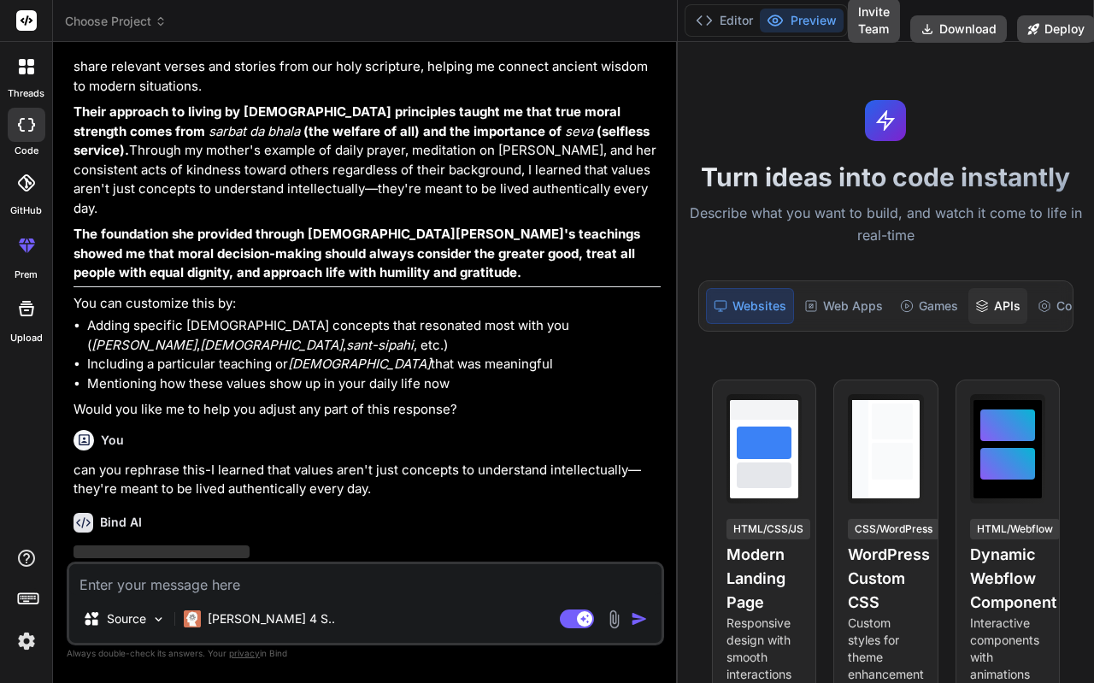
drag, startPoint x: 395, startPoint y: 354, endPoint x: 1017, endPoint y: 313, distance: 623.8
click at [1017, 313] on div "Choose Project Created with Pixso. Bind AI Web Search Created with Pixso. Code …" at bounding box center [573, 341] width 1041 height 683
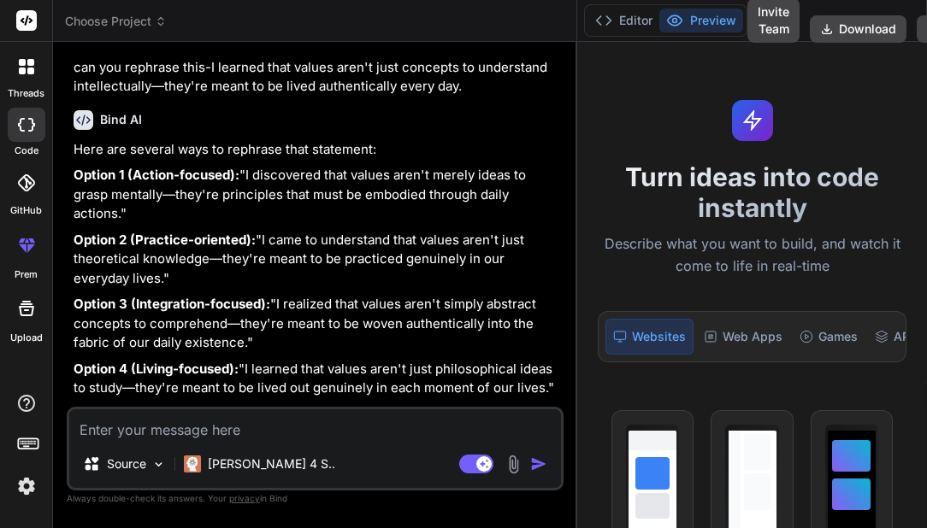
scroll to position [1258, 0]
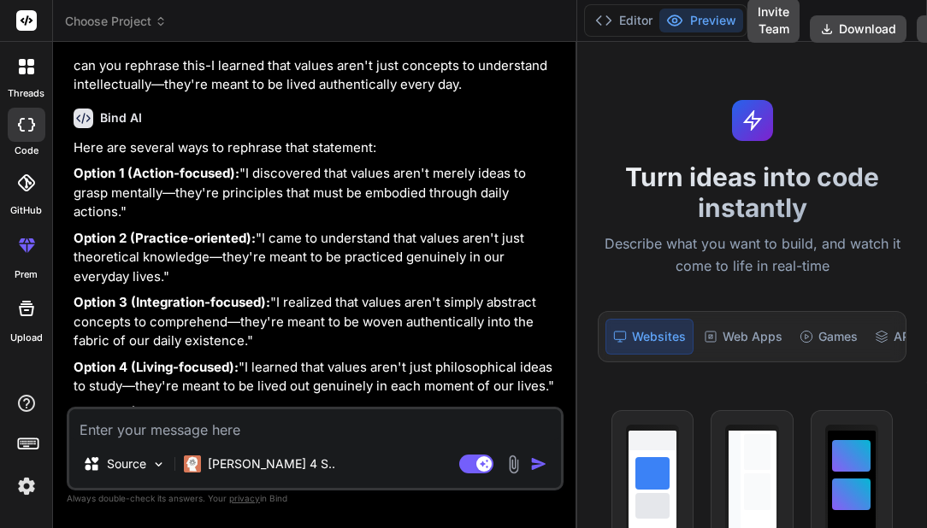
click at [351, 430] on textarea at bounding box center [315, 425] width 492 height 31
paste textarea "3. When faced with difficult choices, I typically sought advice from [identify …"
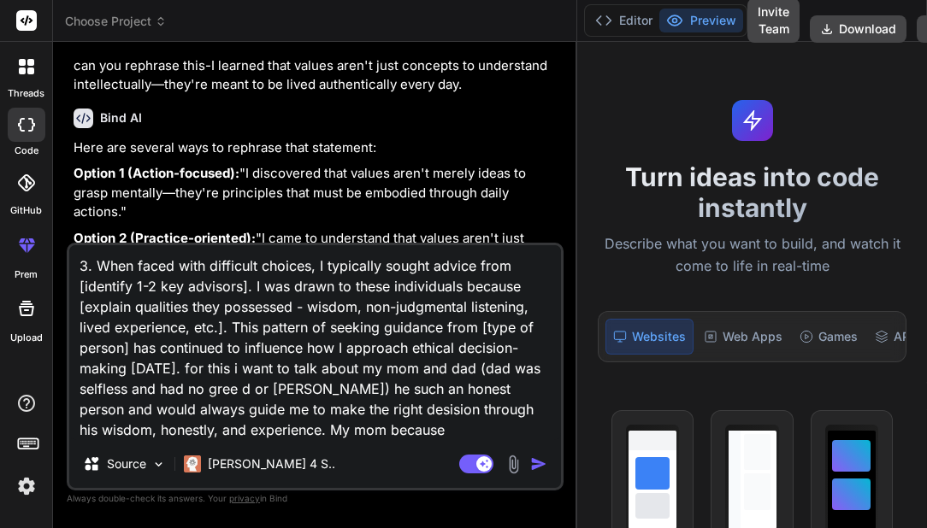
click at [246, 429] on textarea "3. When faced with difficult choices, I typically sought advice from [identify …" at bounding box center [315, 342] width 492 height 195
click at [430, 431] on textarea "3. When faced with difficult choices, I typically sought advice from [identify …" at bounding box center [315, 342] width 492 height 195
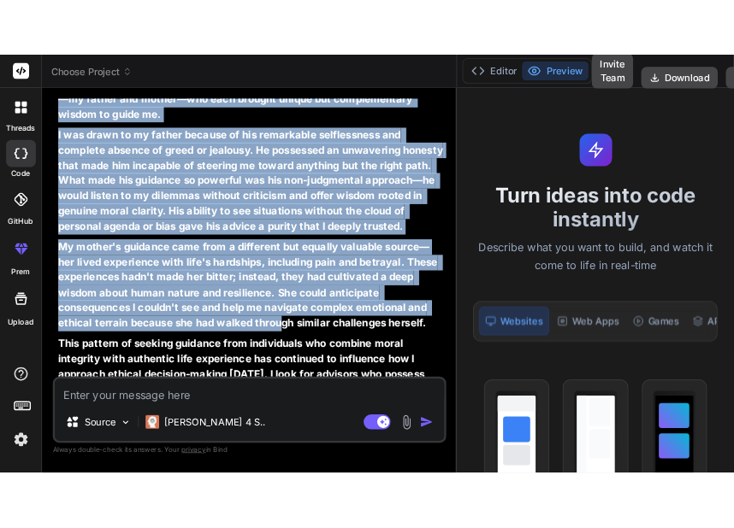
scroll to position [2084, 0]
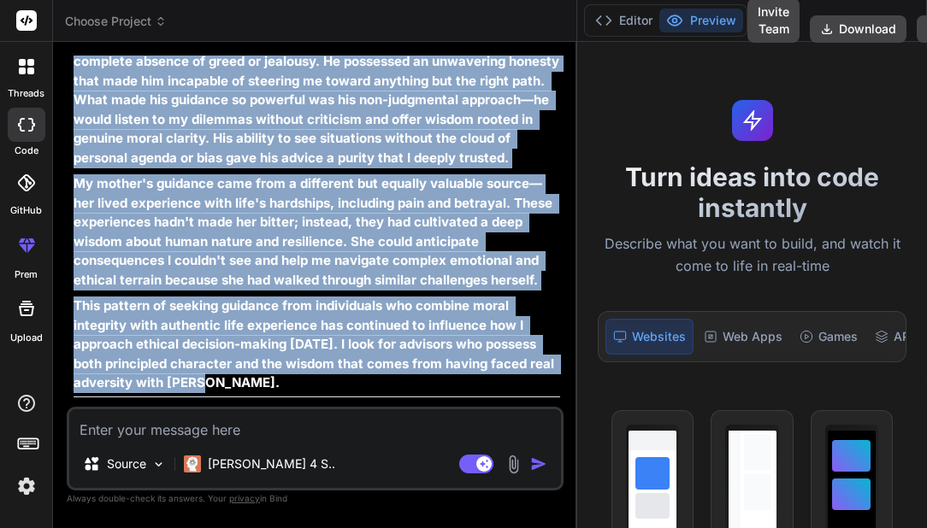
drag, startPoint x: 76, startPoint y: 109, endPoint x: 336, endPoint y: 363, distance: 363.4
click at [336, 363] on div "Here's a thoughtful response you can adapt: When faced with difficult choices, …" at bounding box center [317, 181] width 486 height 486
copy div "Lore ipsum dolo sitametco adipisc, E seddoeius tempor incidi utla et dolorem—al…"
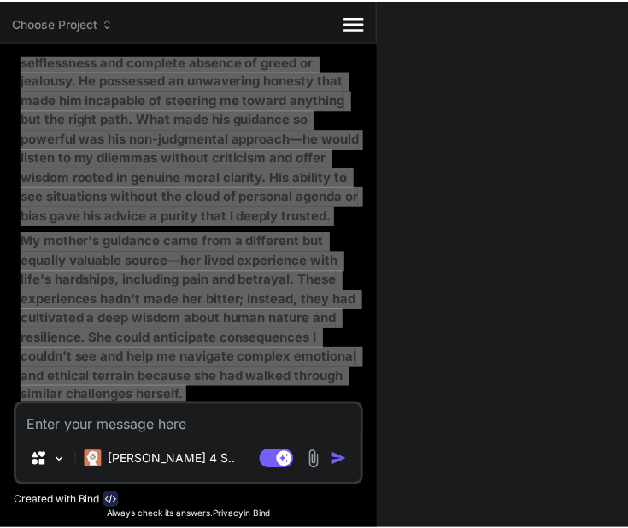
scroll to position [2661, 0]
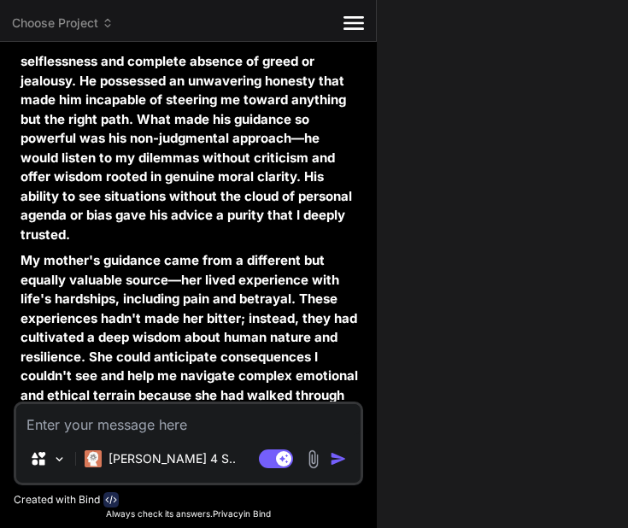
click at [105, 425] on textarea at bounding box center [188, 419] width 345 height 31
paste textarea "1. In what ways have your central cultural/social identities influenced your be…"
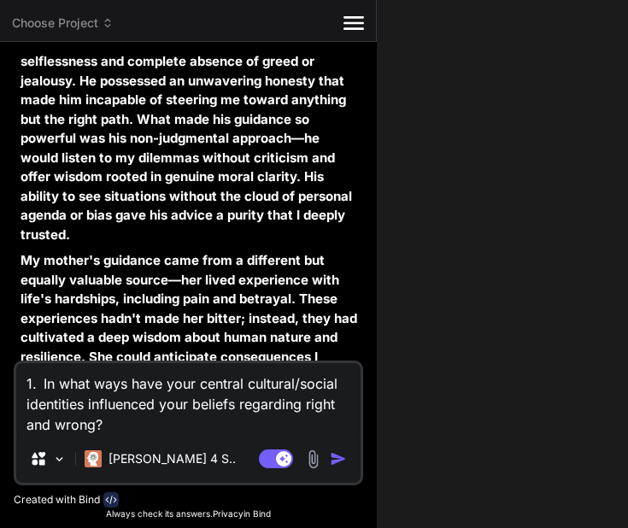
paste textarea "My cultural and social identities have significantly influenced my moral framew…"
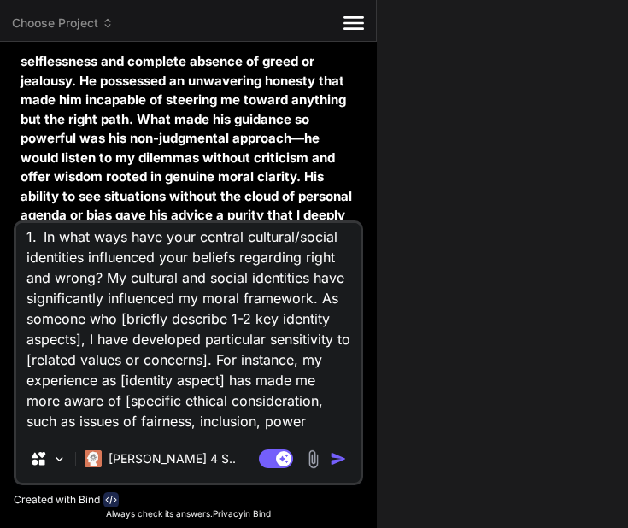
scroll to position [0, 0]
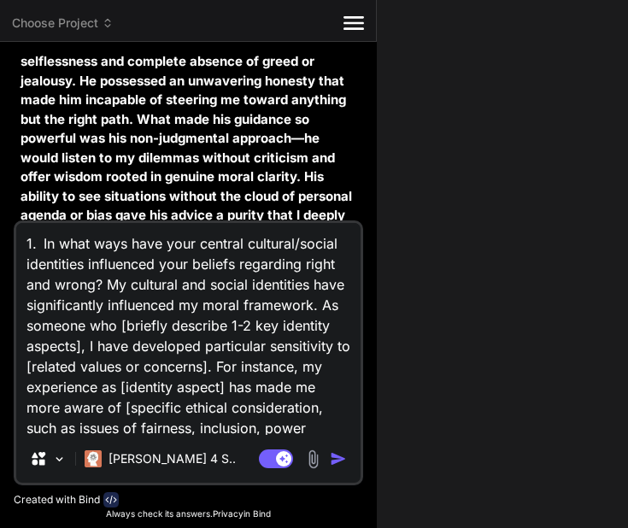
drag, startPoint x: 221, startPoint y: 326, endPoint x: 182, endPoint y: 349, distance: 45.6
click at [182, 349] on textarea "1. In what ways have your central cultural/social identities influenced your be…" at bounding box center [188, 329] width 345 height 212
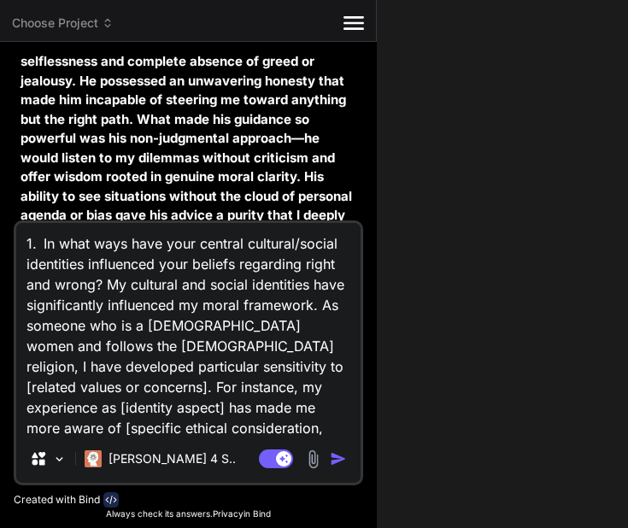
click at [251, 368] on textarea "1. In what ways have your central cultural/social identities influenced your be…" at bounding box center [188, 329] width 345 height 212
paste textarea "include honesty, fairness and personal responsibility."
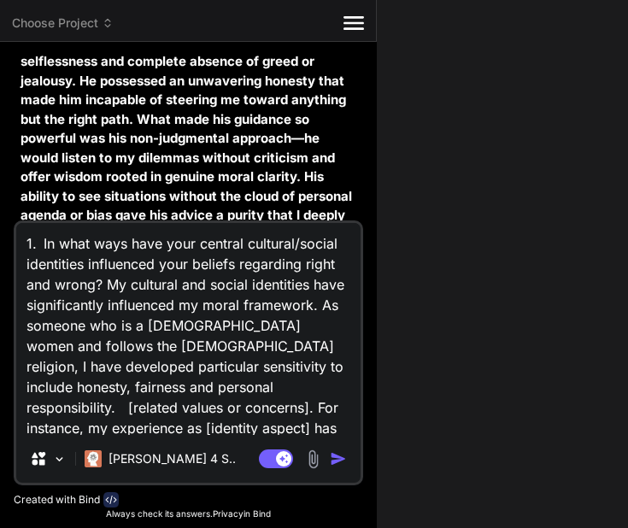
drag, startPoint x: 207, startPoint y: 404, endPoint x: 9, endPoint y: 404, distance: 197.5
click at [9, 404] on div "Bind AI Web Search Created with Pixso. Code Generator You hello Bind AI Hello! …" at bounding box center [188, 285] width 377 height 486
click at [114, 425] on textarea "1. In what ways have your central cultural/social identities influenced your be…" at bounding box center [188, 329] width 345 height 212
drag, startPoint x: 197, startPoint y: 410, endPoint x: 208, endPoint y: 408, distance: 11.4
click at [198, 410] on textarea "1. In what ways have your central cultural/social identities influenced your be…" at bounding box center [188, 329] width 345 height 212
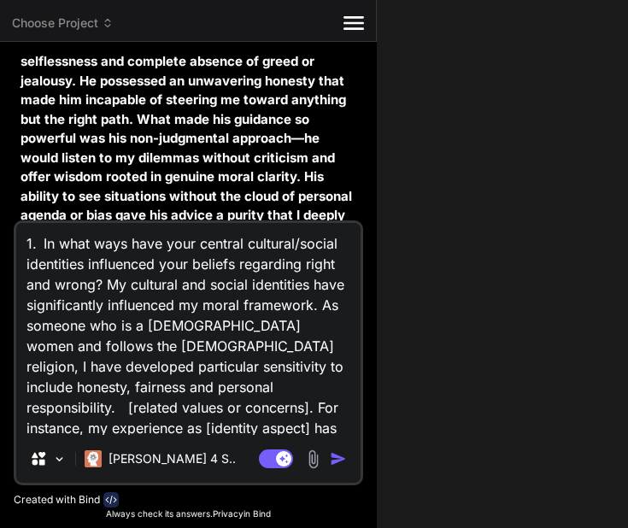
click at [212, 407] on textarea "1. In what ways have your central cultural/social identities influenced your be…" at bounding box center [188, 329] width 345 height 212
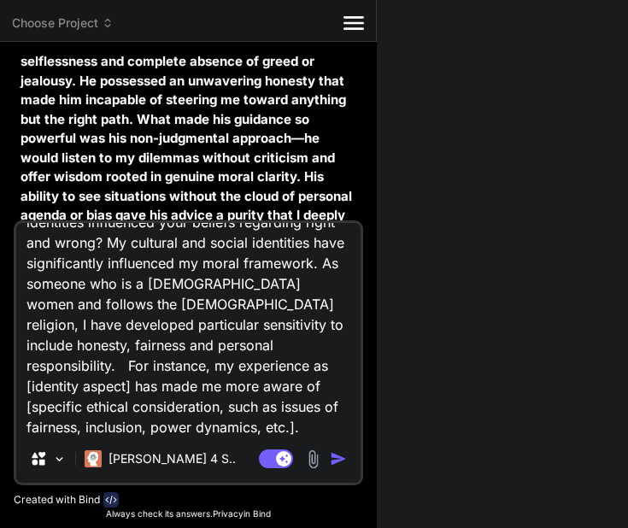
scroll to position [44, 0]
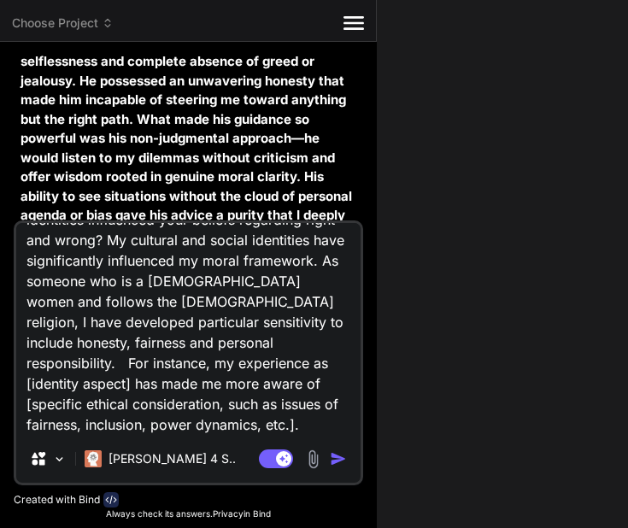
click at [229, 361] on textarea "1. In what ways have your central cultural/social identities influenced your be…" at bounding box center [188, 329] width 345 height 212
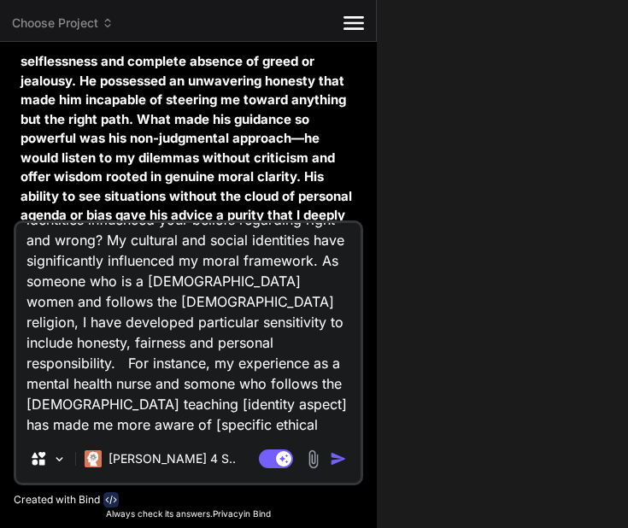
drag, startPoint x: 192, startPoint y: 405, endPoint x: 85, endPoint y: 404, distance: 107.7
click at [85, 404] on textarea "1. In what ways have your central cultural/social identities influenced your be…" at bounding box center [188, 329] width 345 height 212
click at [274, 404] on textarea "1. In what ways have your central cultural/social identities influenced your be…" at bounding box center [188, 329] width 345 height 212
click at [279, 405] on textarea "1. In what ways have your central cultural/social identities influenced your be…" at bounding box center [188, 329] width 345 height 212
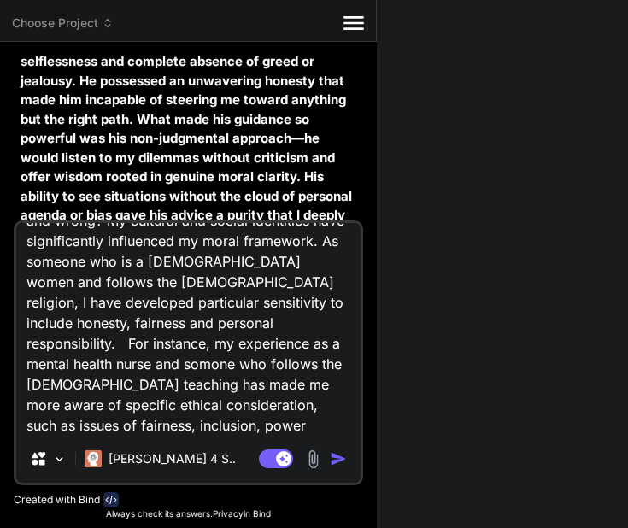
scroll to position [65, 0]
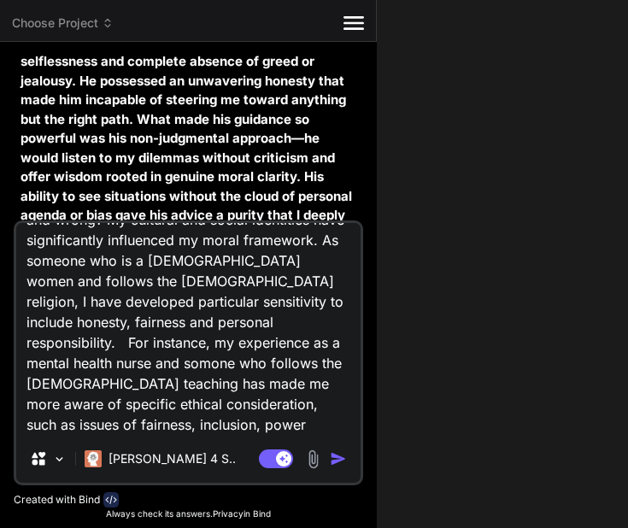
click at [278, 437] on div "1. In what ways have your central cultural/social identities influenced your be…" at bounding box center [189, 353] width 350 height 265
click at [256, 423] on textarea "1. In what ways have your central cultural/social identities influenced your be…" at bounding box center [188, 329] width 345 height 212
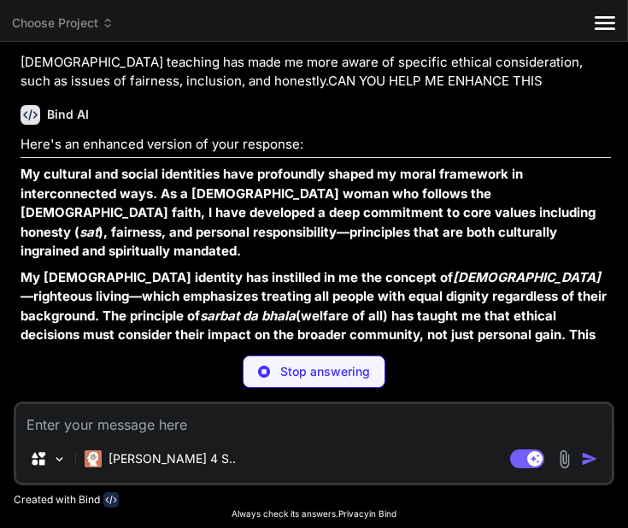
scroll to position [2355, 0]
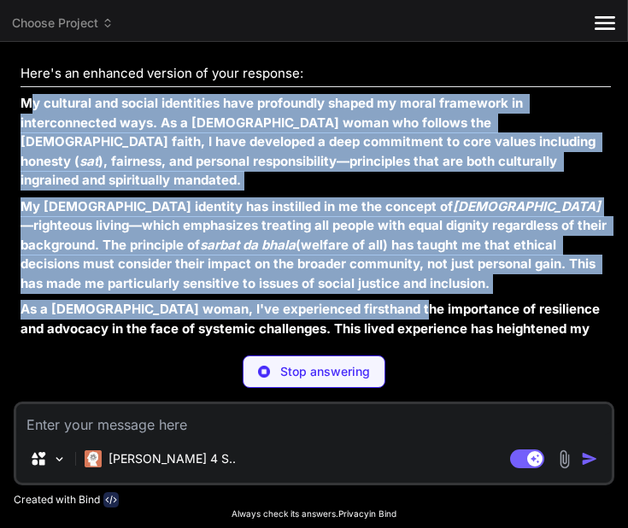
drag, startPoint x: 33, startPoint y: 125, endPoint x: 345, endPoint y: 246, distance: 334.1
click at [404, 301] on div "Here's an enhanced version of your response: My cultural and social identities …" at bounding box center [316, 291] width 591 height 455
click at [174, 148] on strong "My cultural and social identities have profoundly shaped my moral framework in …" at bounding box center [310, 141] width 579 height 93
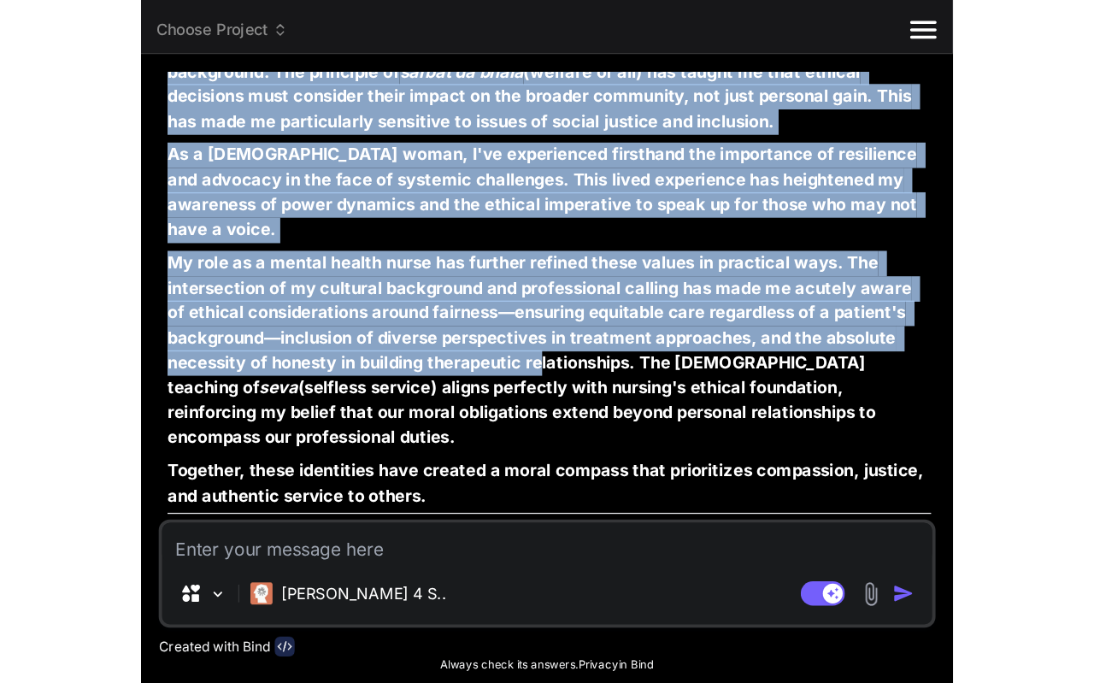
scroll to position [2550, 0]
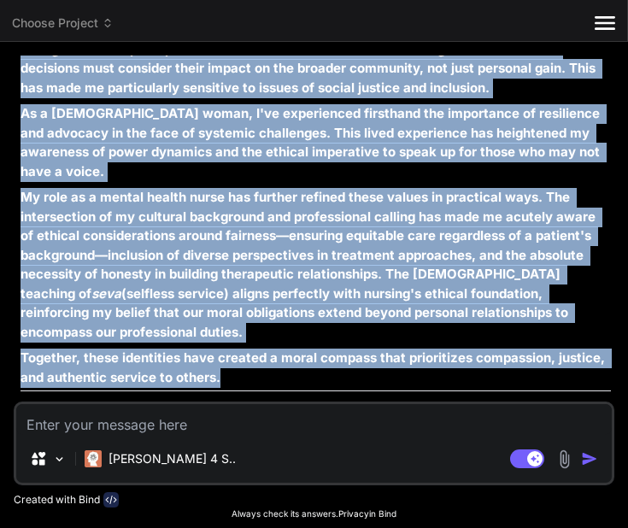
drag, startPoint x: 24, startPoint y: 121, endPoint x: 319, endPoint y: 353, distance: 375.1
click at [319, 353] on div "Here's an enhanced version of your response: My cultural and social identities …" at bounding box center [316, 143] width 591 height 550
copy div "Lo ipsumdol sit ametco adipiscing elit seddoeiusm tempor in utlab etdolorem al …"
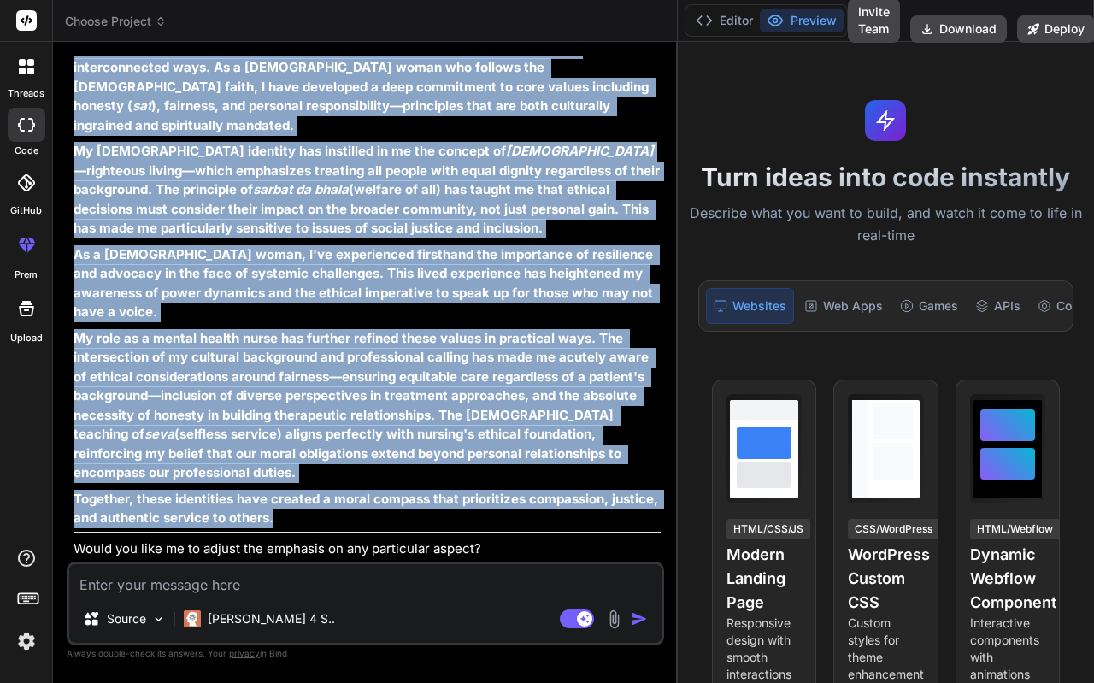
scroll to position [2429, 0]
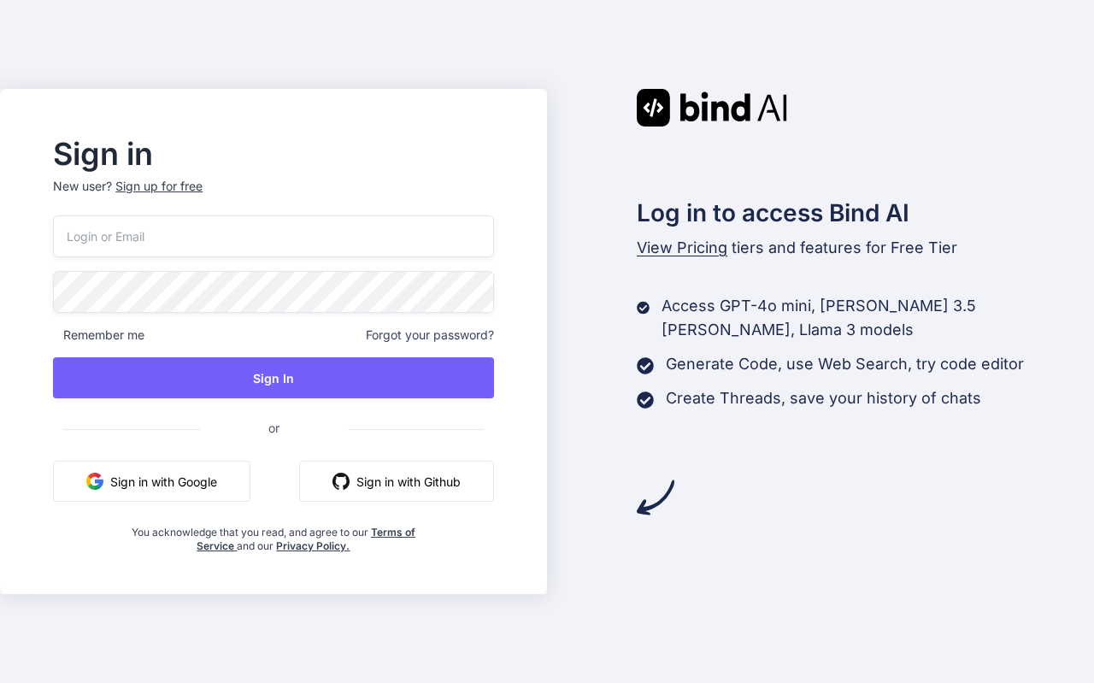
click at [333, 227] on input "email" at bounding box center [273, 236] width 440 height 42
click at [333, 232] on input "email" at bounding box center [273, 236] width 440 height 42
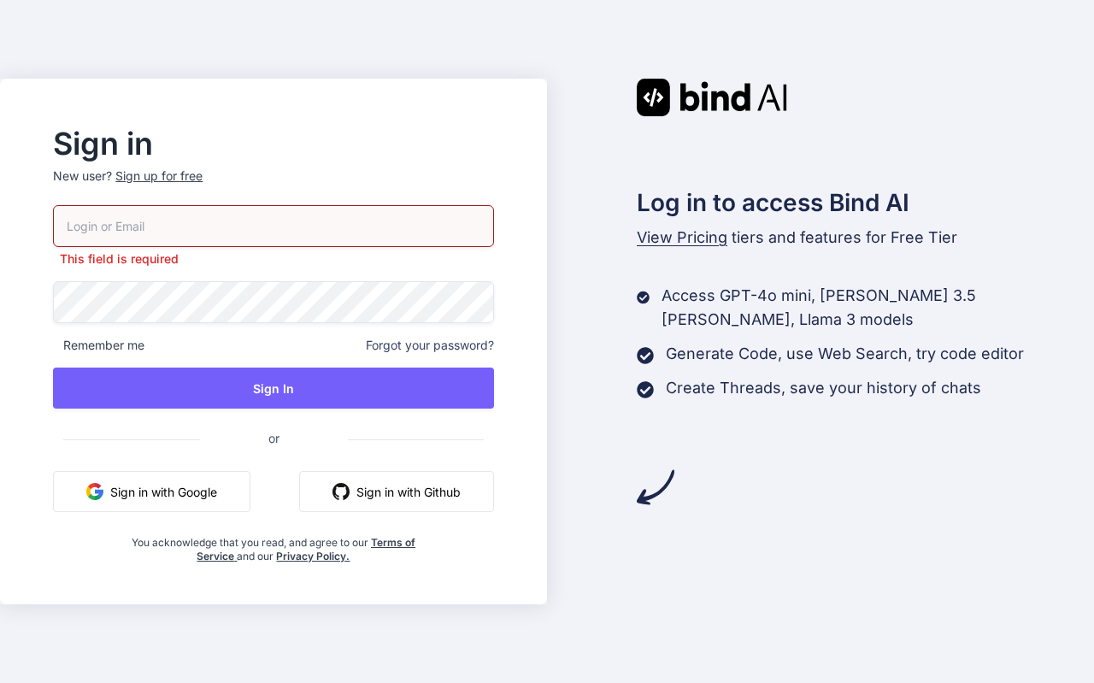
click at [229, 482] on button "Sign in with Google" at bounding box center [152, 491] width 198 height 41
click at [409, 219] on input "email" at bounding box center [273, 226] width 440 height 42
type input "sharon_gill92@hotmail.com"
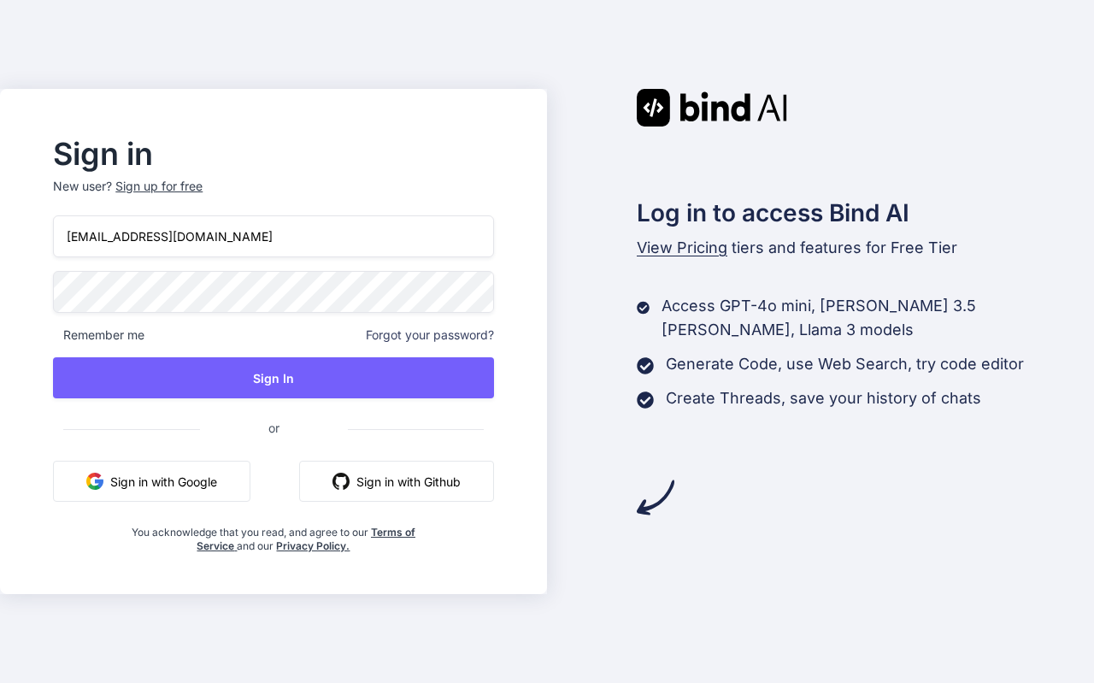
click at [202, 195] on p "New user? Sign up for free" at bounding box center [273, 197] width 440 height 38
click at [201, 192] on div "Sign up for free" at bounding box center [158, 186] width 87 height 17
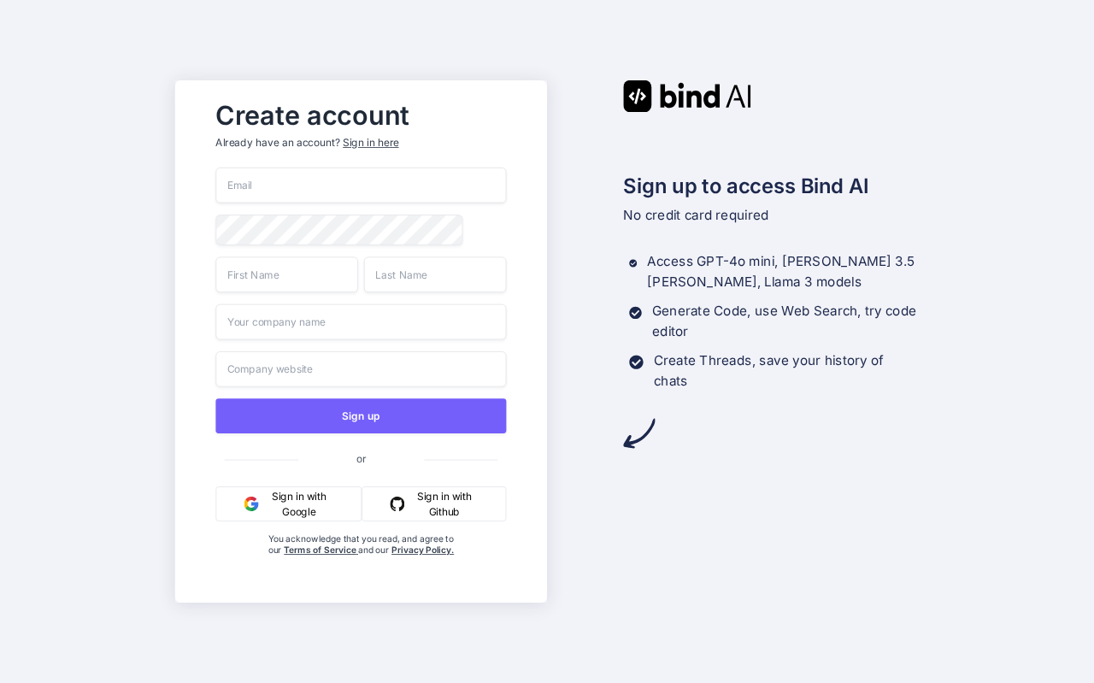
click at [381, 172] on input "email" at bounding box center [360, 186] width 291 height 36
click at [371, 187] on input "sharon_gill92@hotmail.co" at bounding box center [360, 186] width 291 height 36
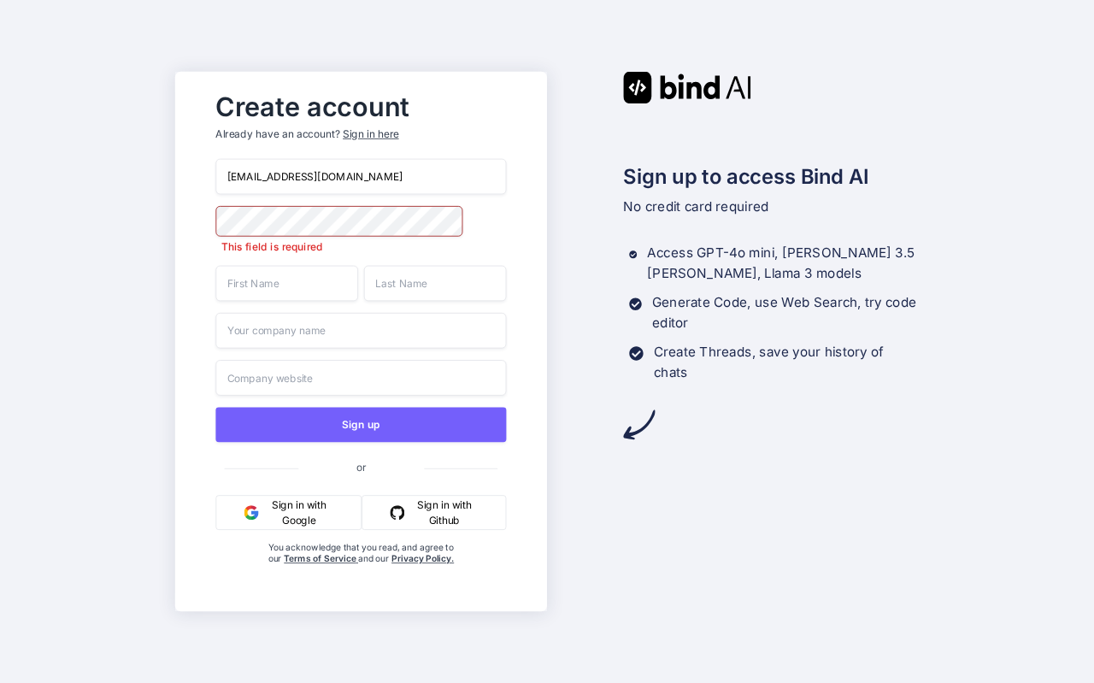
type input "sharon_gill92@hotmail.com"
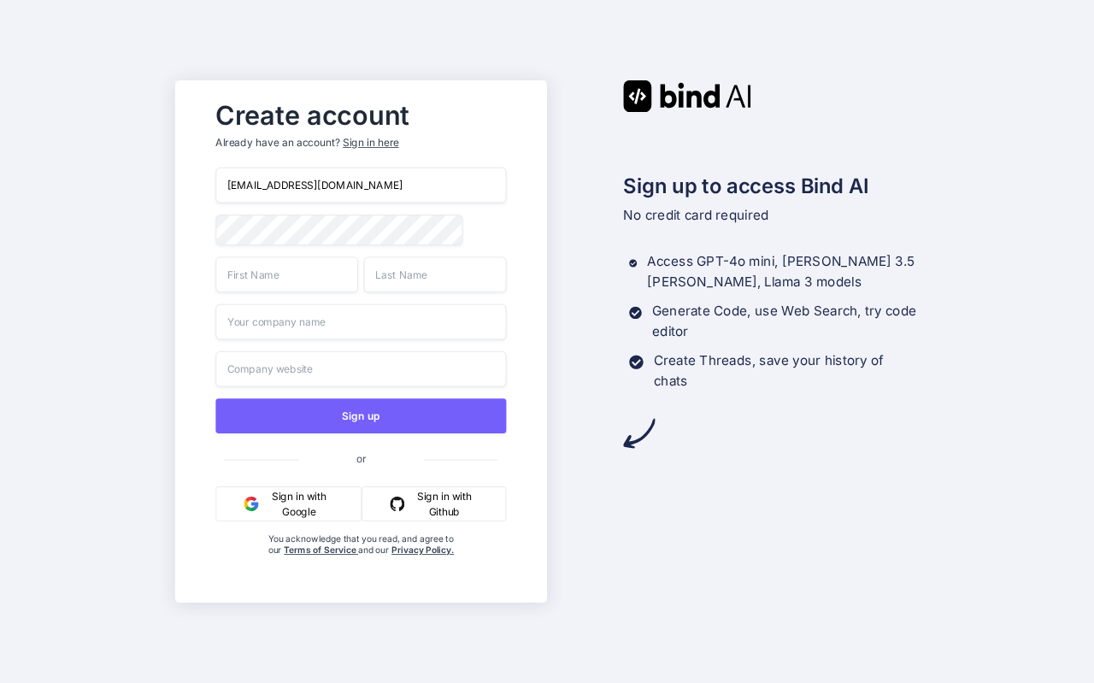
click at [344, 276] on input "text" at bounding box center [286, 274] width 143 height 36
type input "sharon"
type input "gill"
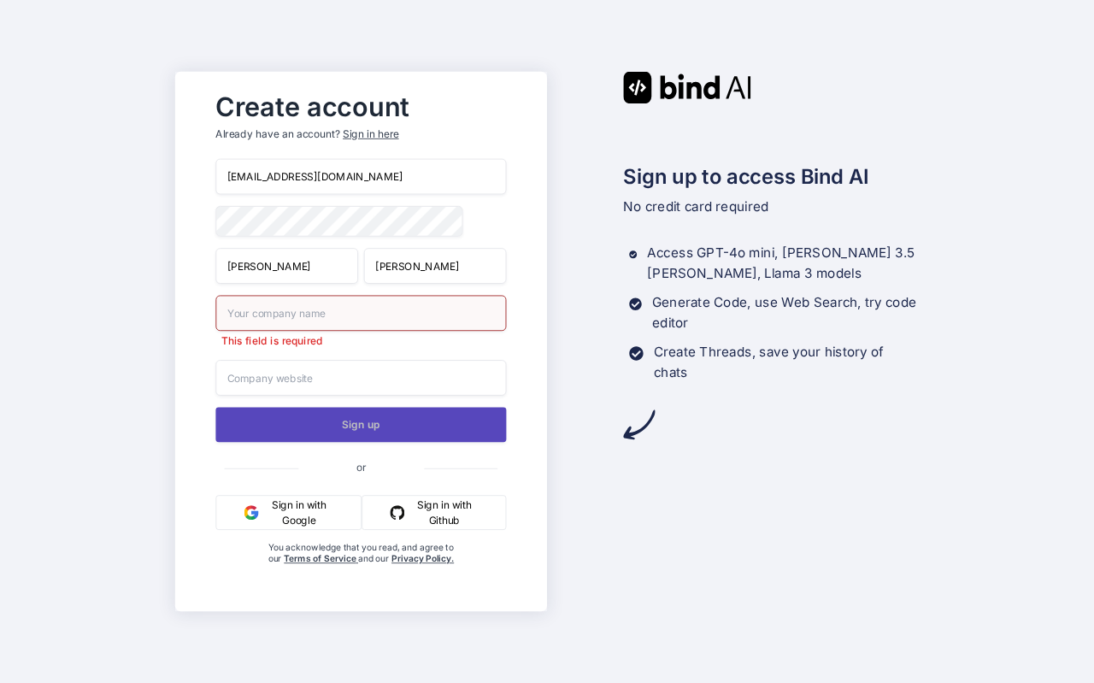
click at [356, 432] on button "Sign up" at bounding box center [360, 424] width 291 height 35
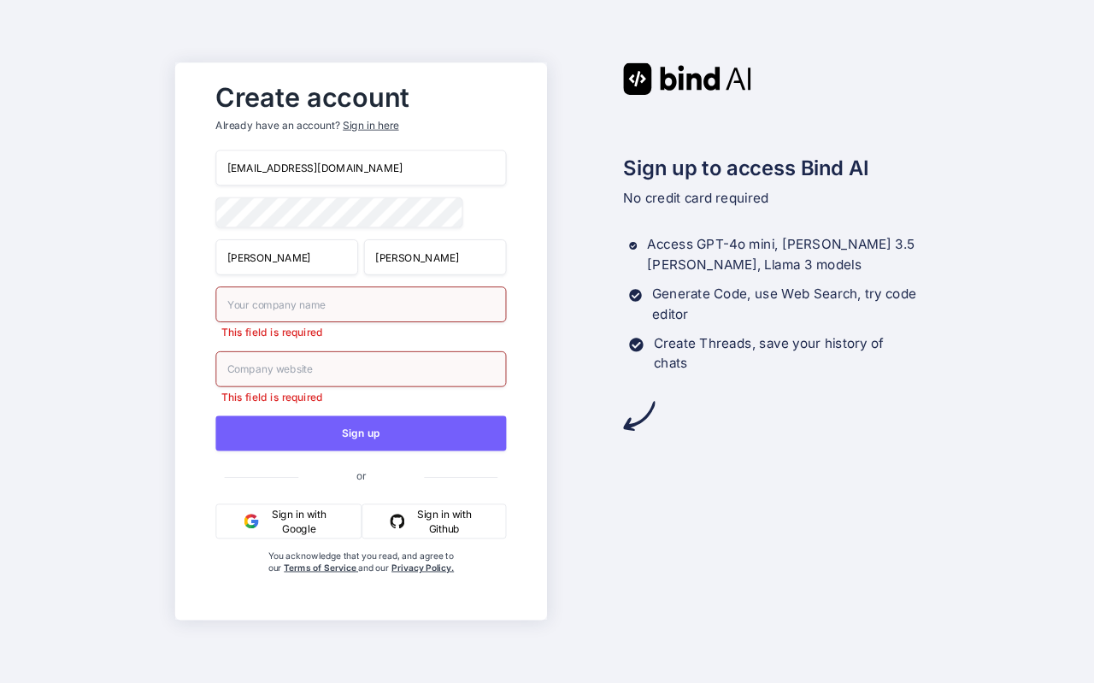
click at [377, 314] on input "text" at bounding box center [360, 304] width 291 height 36
type input "MACP"
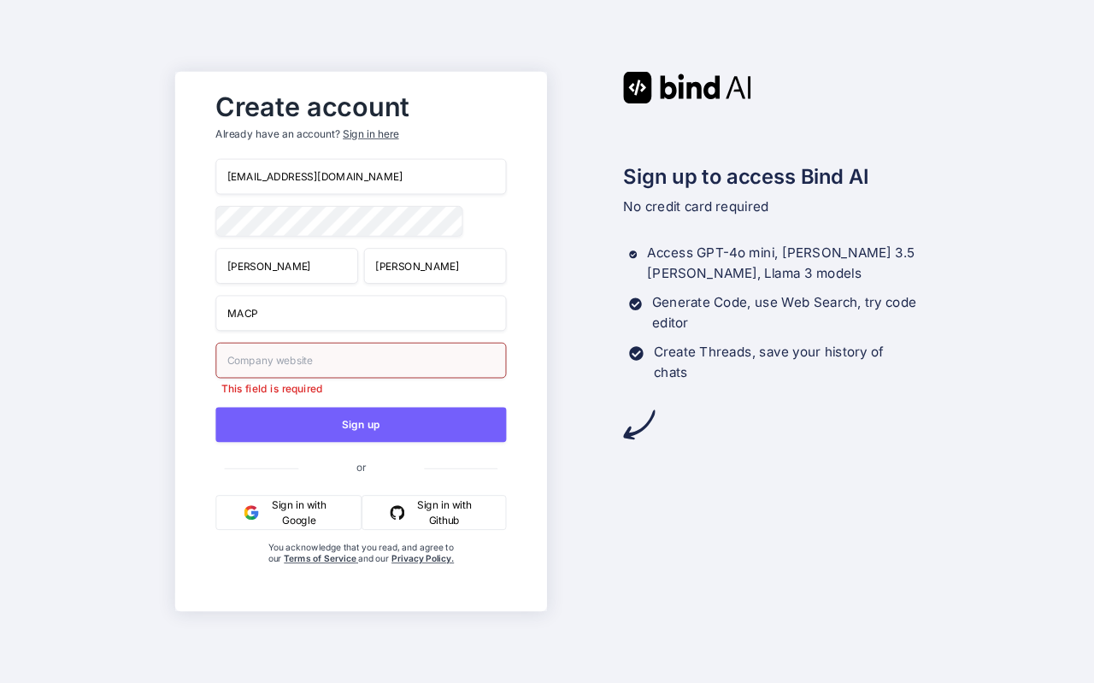
click at [336, 379] on input "text" at bounding box center [360, 361] width 291 height 36
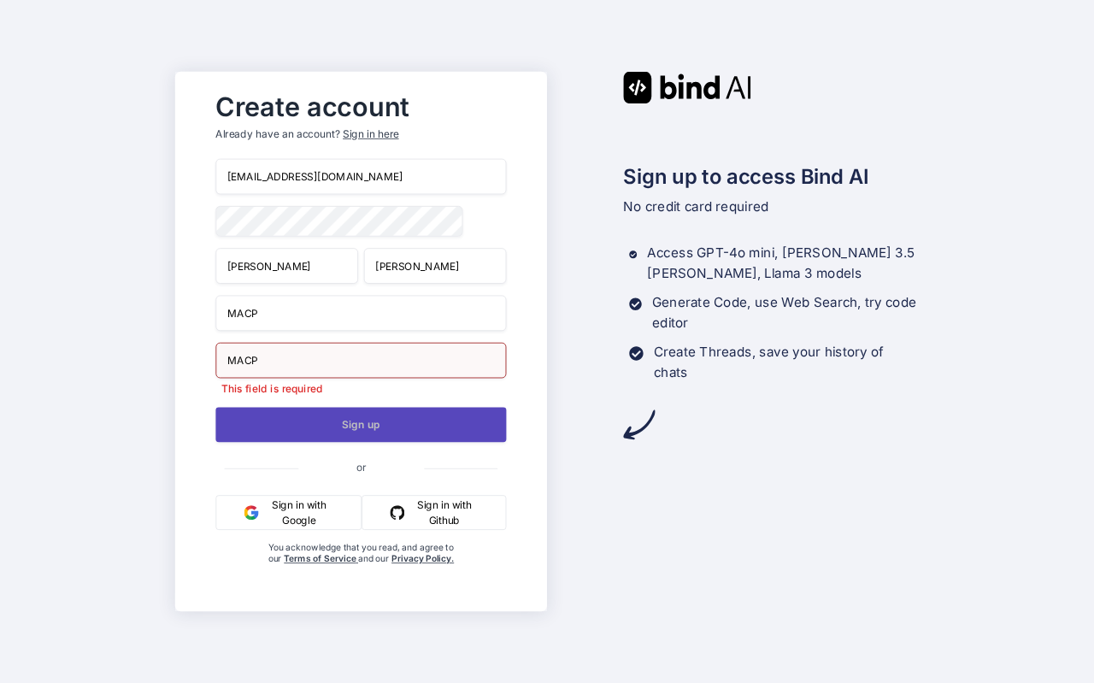
type input "MACP"
click at [300, 423] on button "Sign up" at bounding box center [360, 424] width 291 height 35
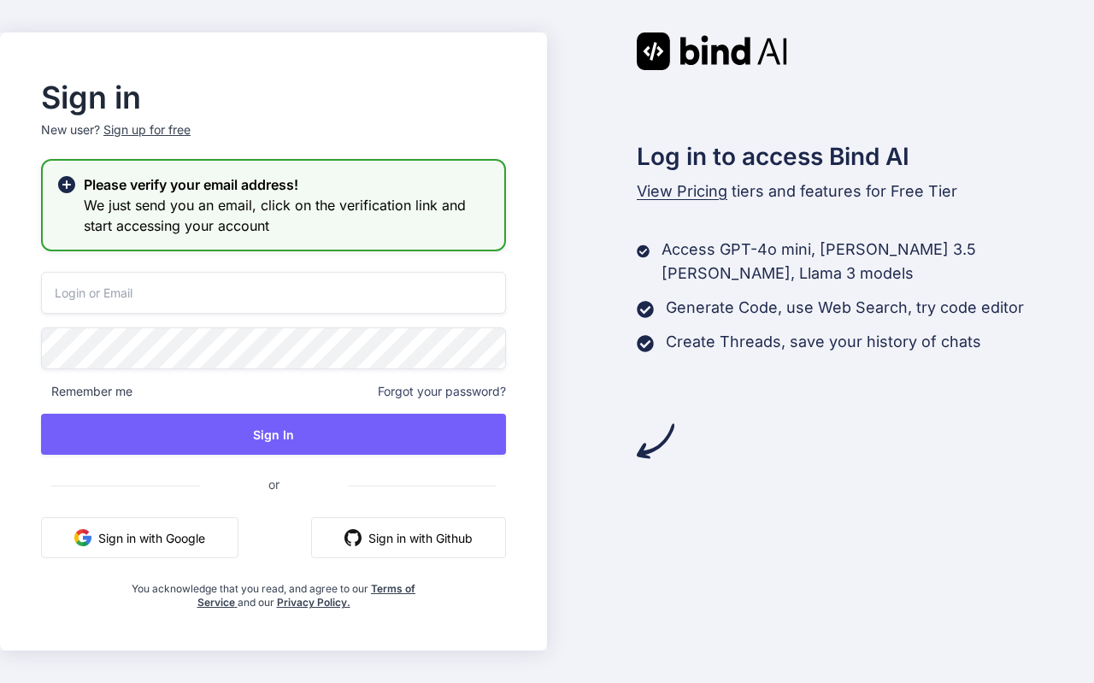
drag, startPoint x: 405, startPoint y: 292, endPoint x: 404, endPoint y: 263, distance: 28.3
click at [405, 291] on input "email" at bounding box center [273, 293] width 465 height 42
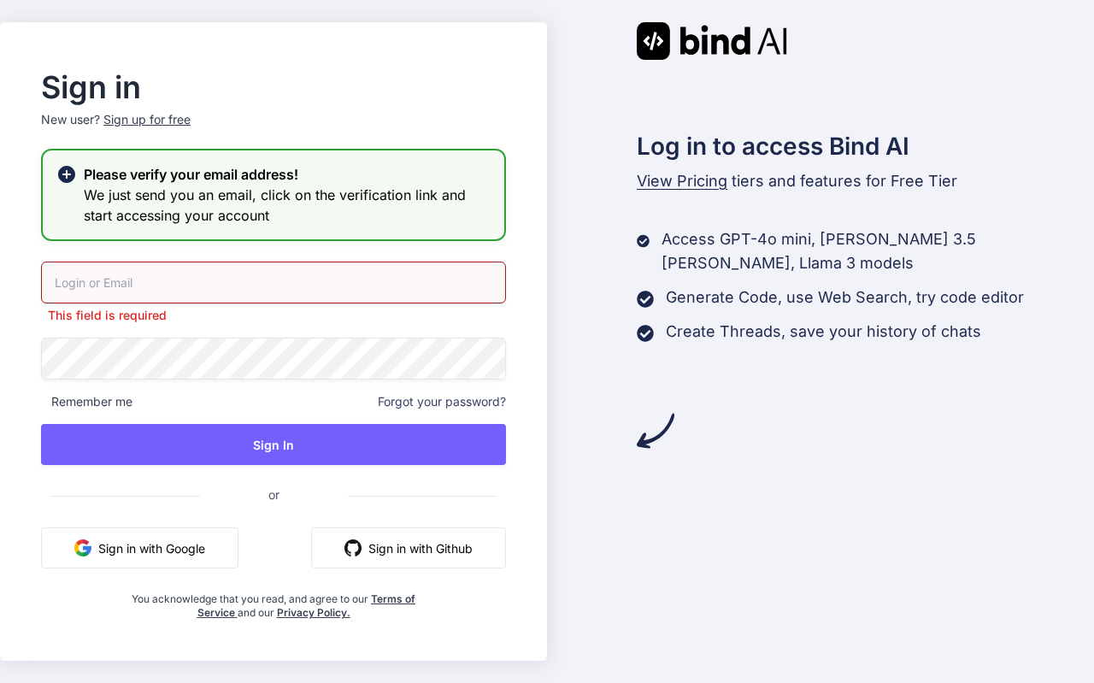
click at [406, 280] on input "email" at bounding box center [273, 283] width 465 height 42
type input "sharon_gill92@hotmail.com"
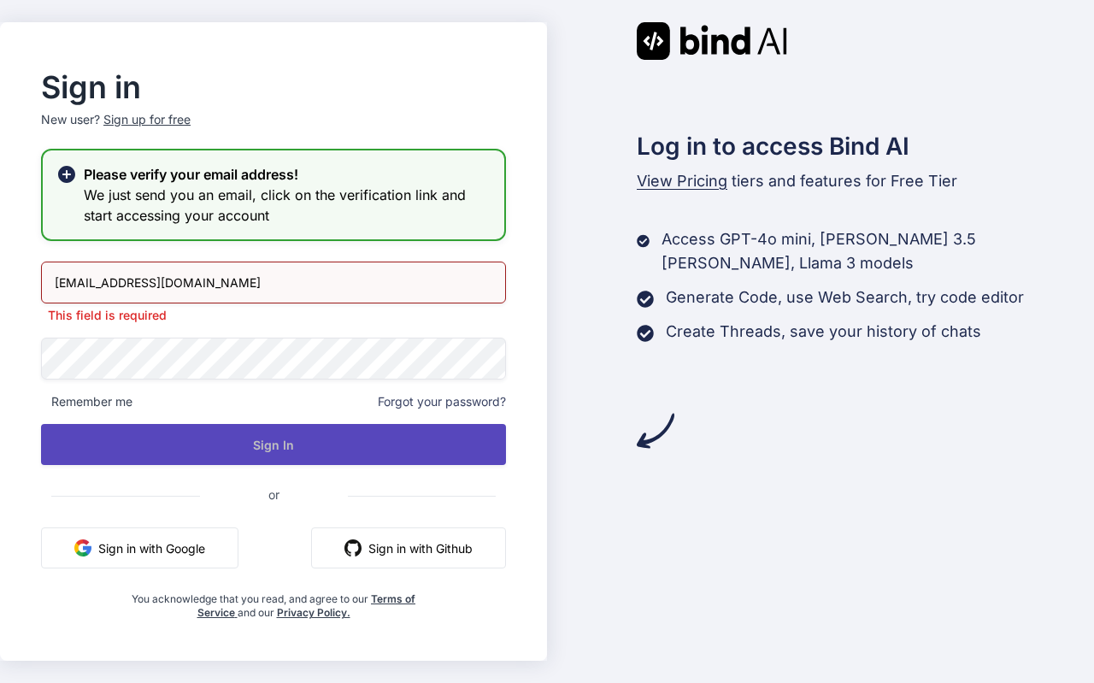
click at [221, 448] on button "Sign In" at bounding box center [273, 444] width 465 height 41
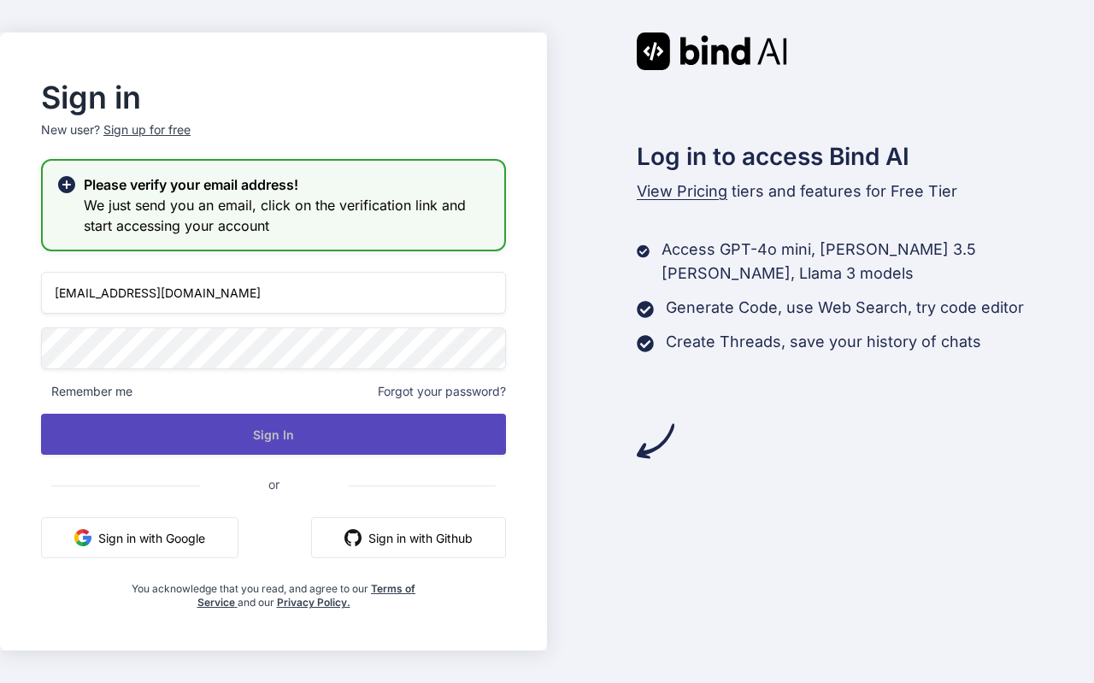
click at [264, 422] on button "Sign In" at bounding box center [273, 434] width 465 height 41
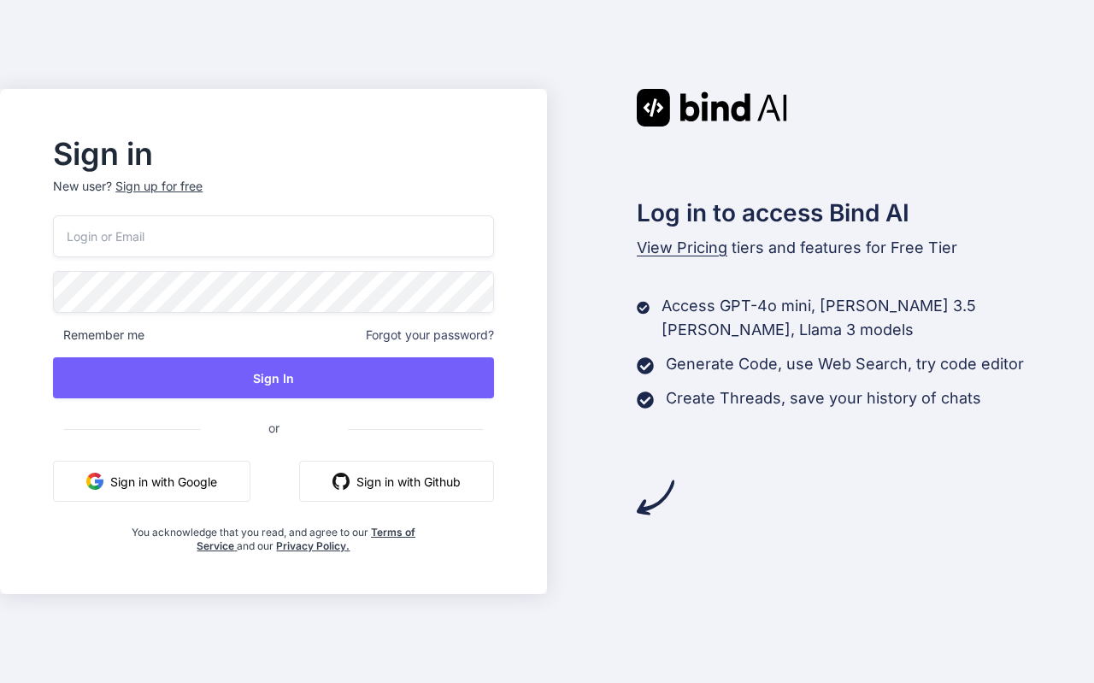
click at [182, 251] on input "email" at bounding box center [273, 236] width 440 height 42
type input "sharon_gill92@hotmail.com"
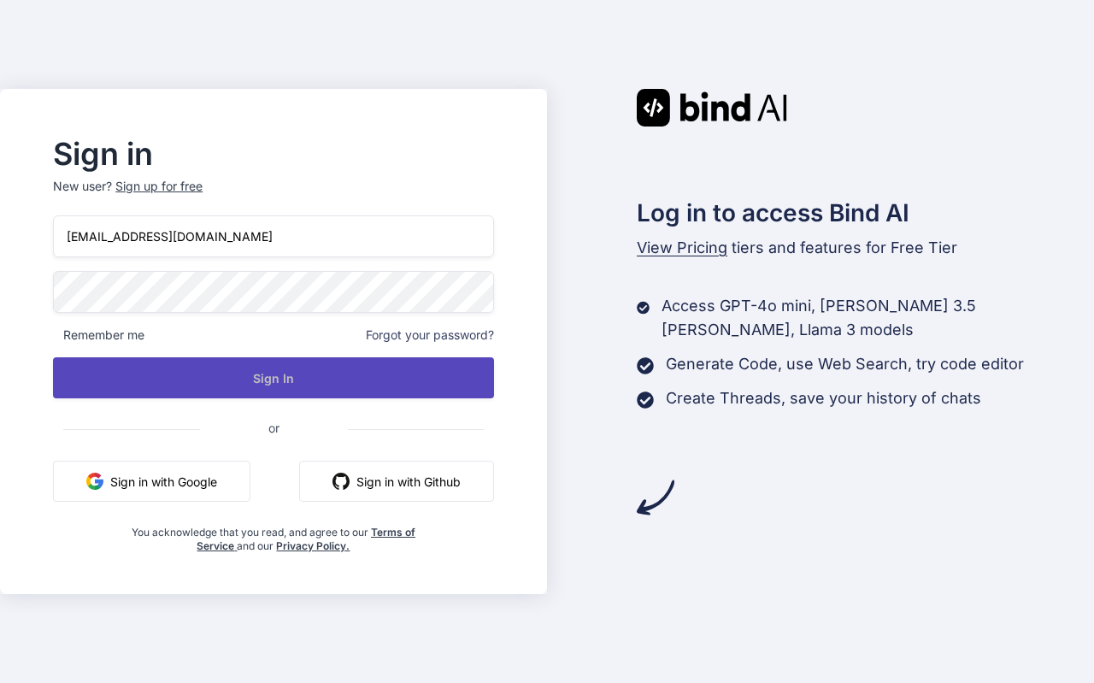
click at [237, 380] on button "Sign In" at bounding box center [273, 377] width 440 height 41
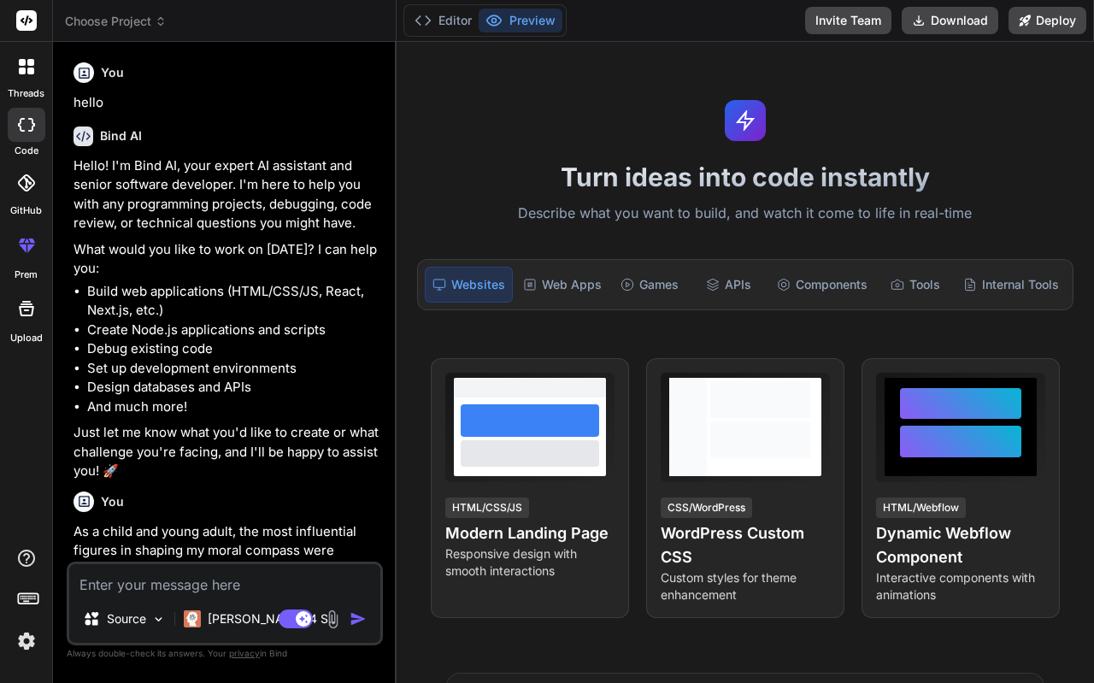
type textarea "x"
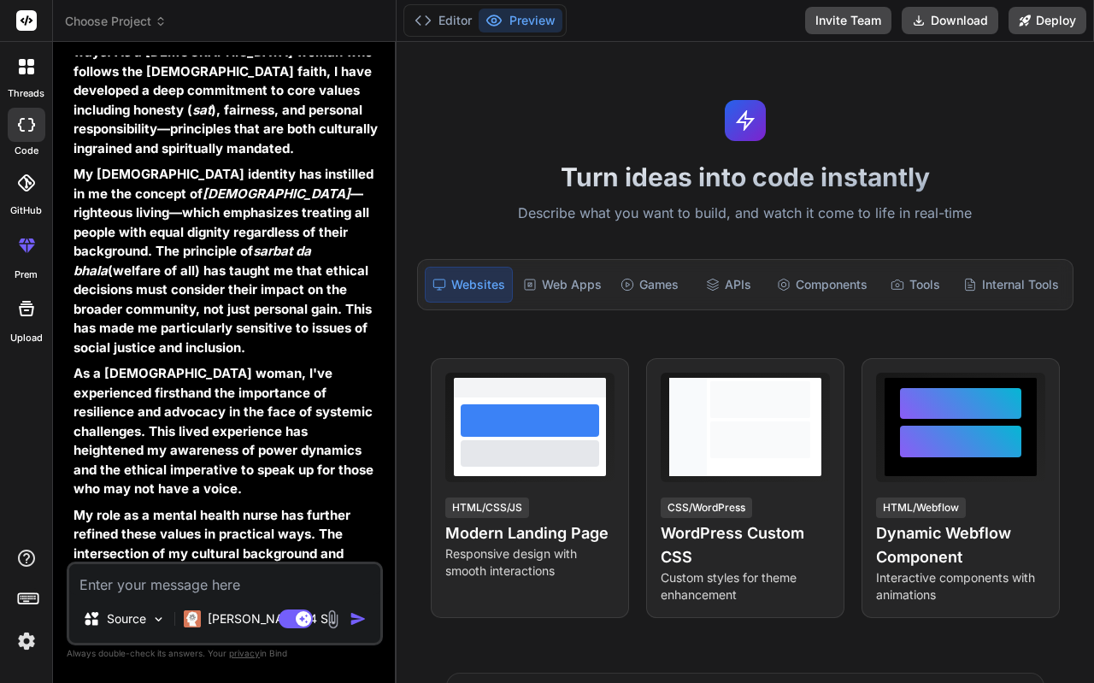
scroll to position [3747, 0]
